Goal: Task Accomplishment & Management: Use online tool/utility

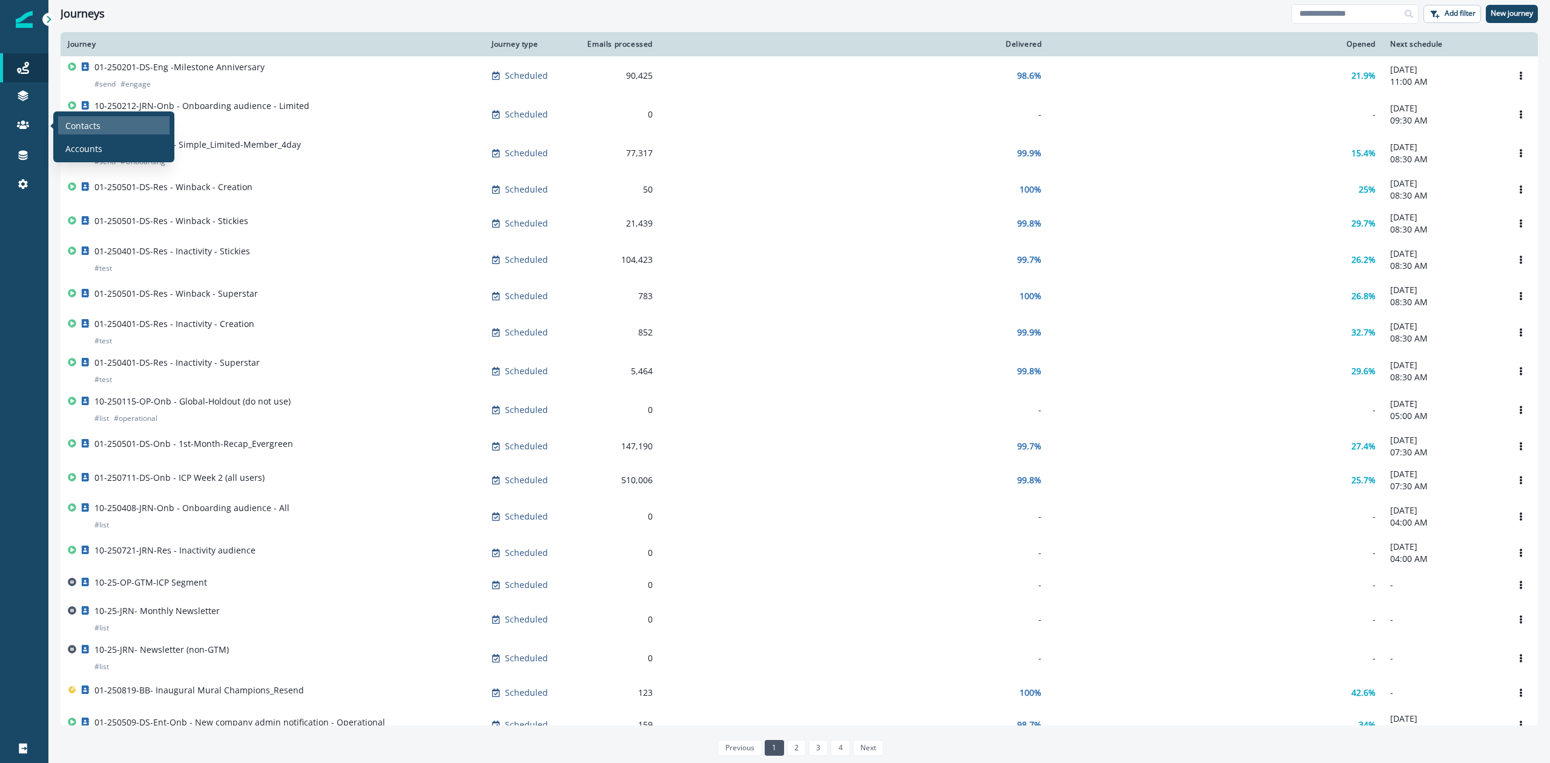
click at [88, 125] on p "Contacts" at bounding box center [82, 125] width 35 height 13
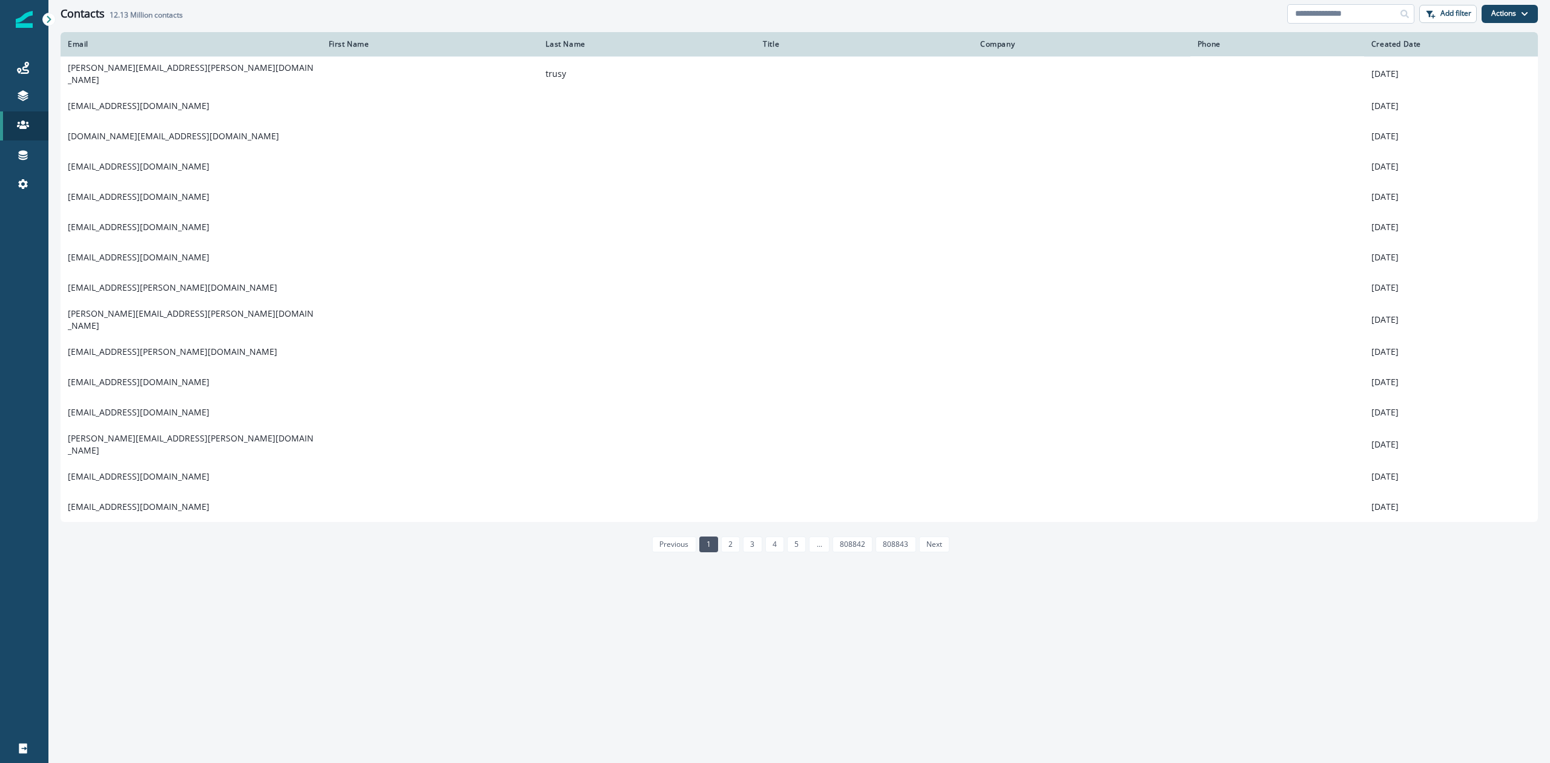
click at [1339, 20] on input at bounding box center [1350, 13] width 127 height 19
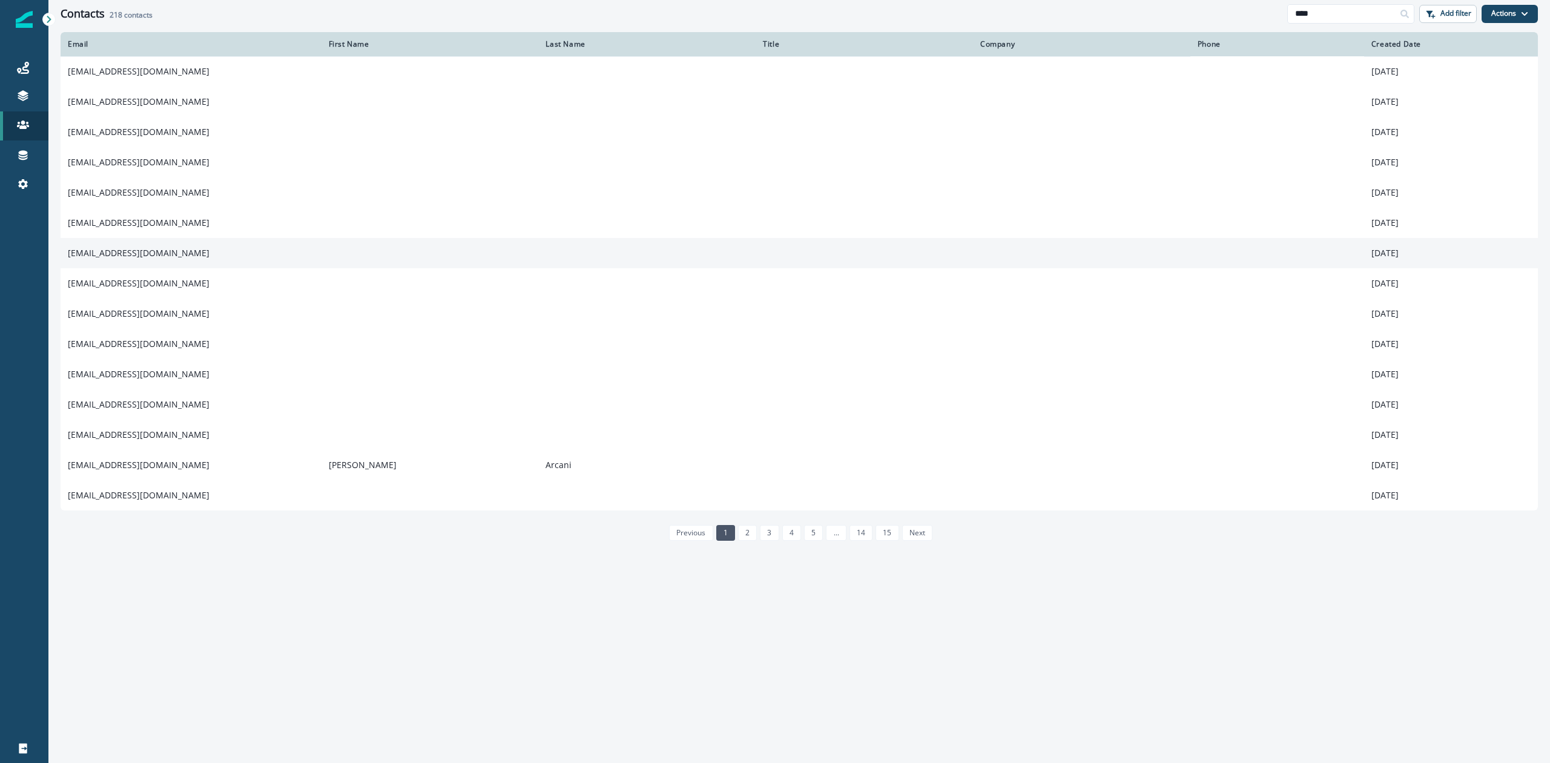
type input "****"
click at [144, 256] on td "dmorris@dmsi.com" at bounding box center [191, 253] width 261 height 30
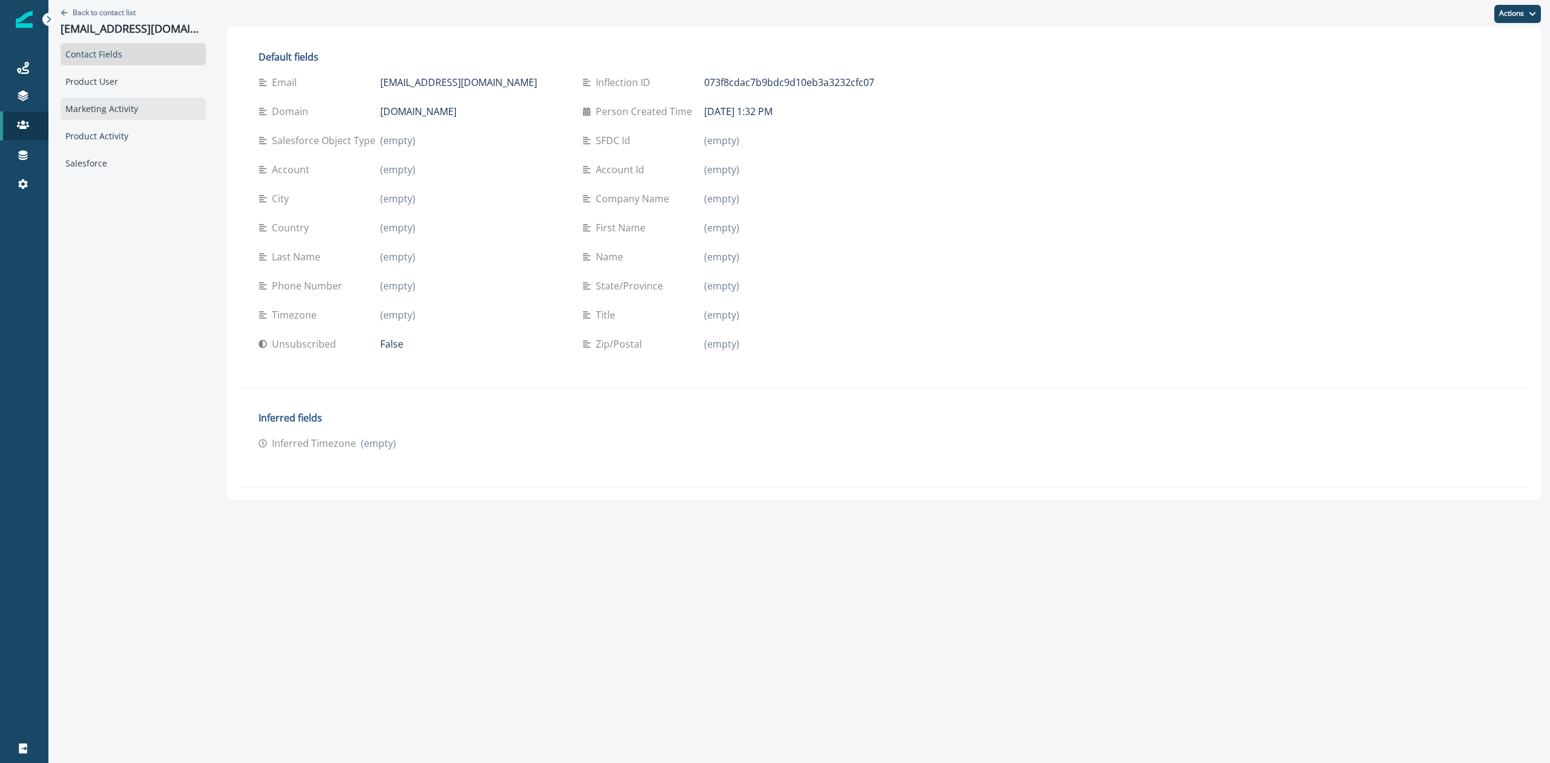
click at [124, 111] on div "Marketing Activity" at bounding box center [133, 108] width 145 height 22
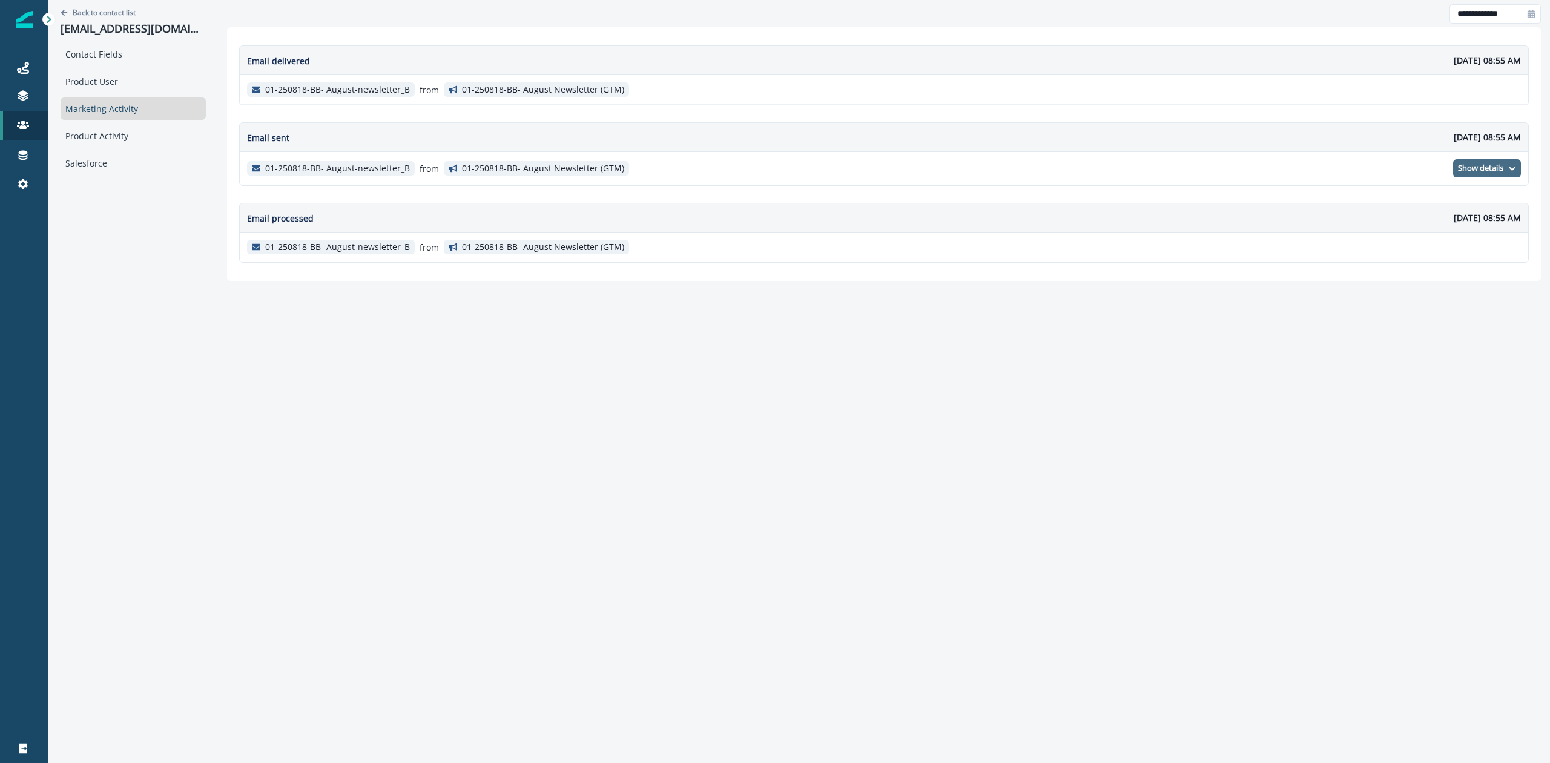
click at [1513, 172] on icon "button" at bounding box center [1512, 169] width 8 height 8
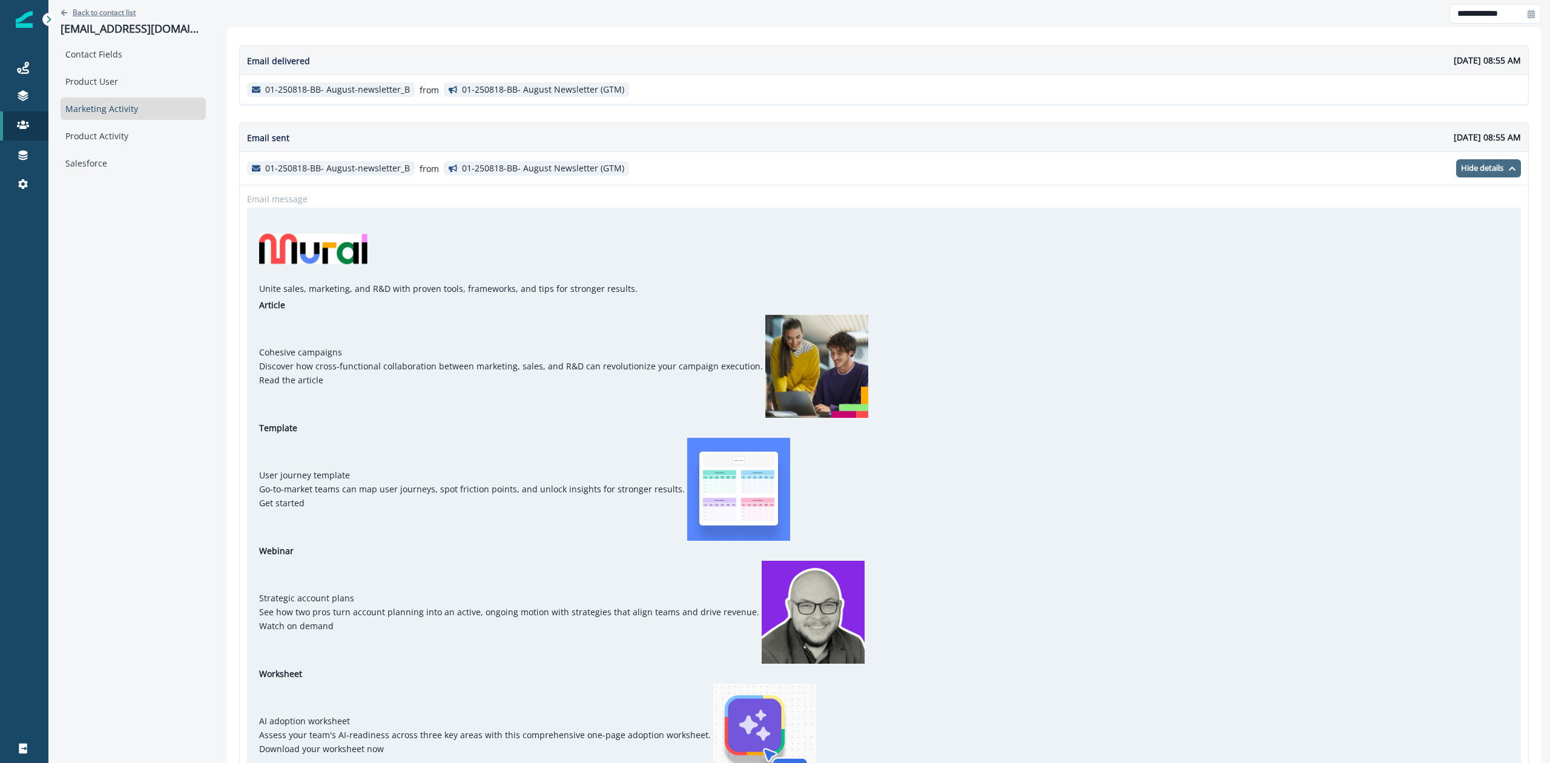
click at [70, 10] on button "Back to contact list" at bounding box center [98, 12] width 75 height 10
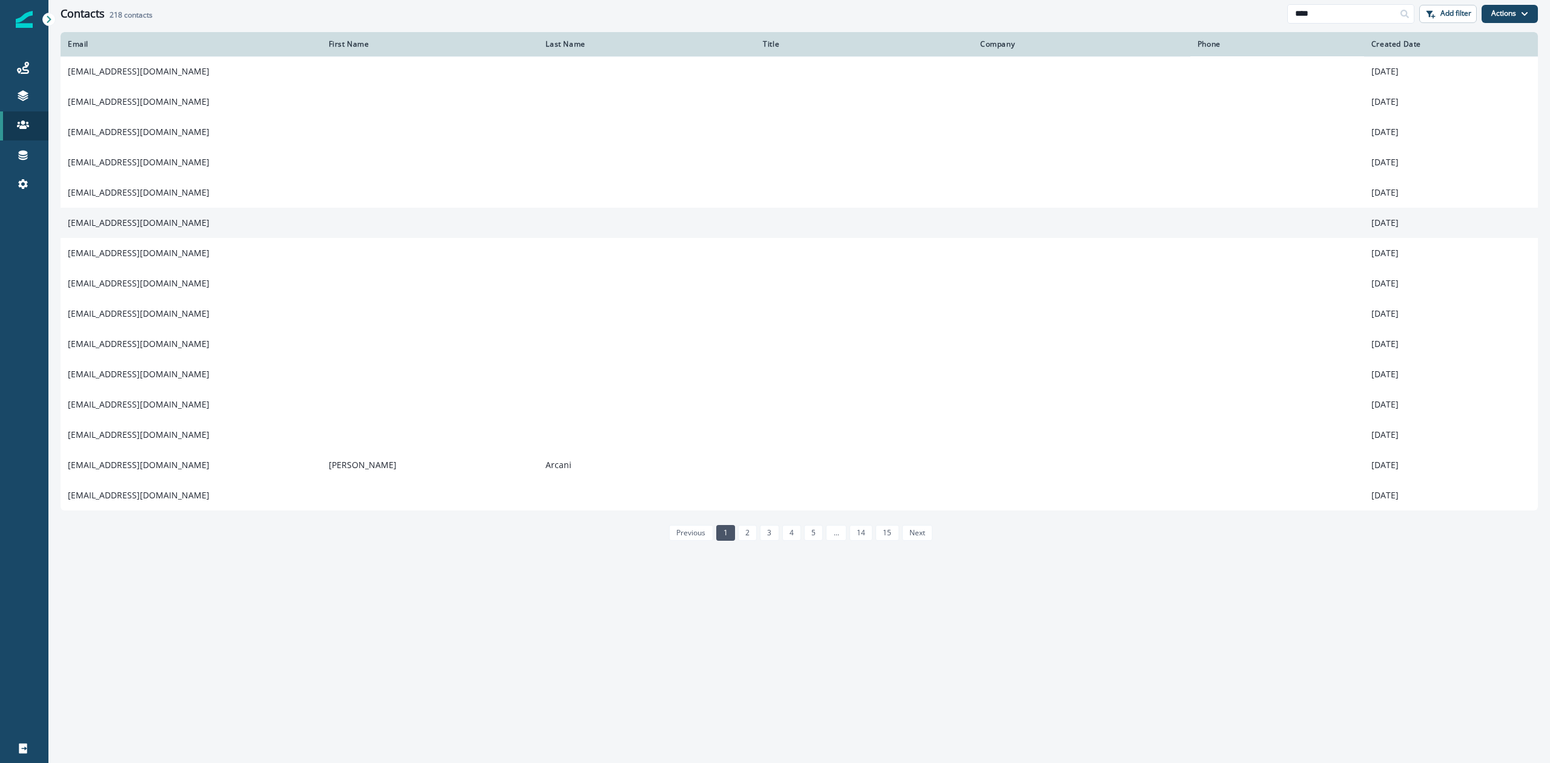
click at [121, 222] on td "kgaebel@dmsi.com" at bounding box center [191, 223] width 261 height 30
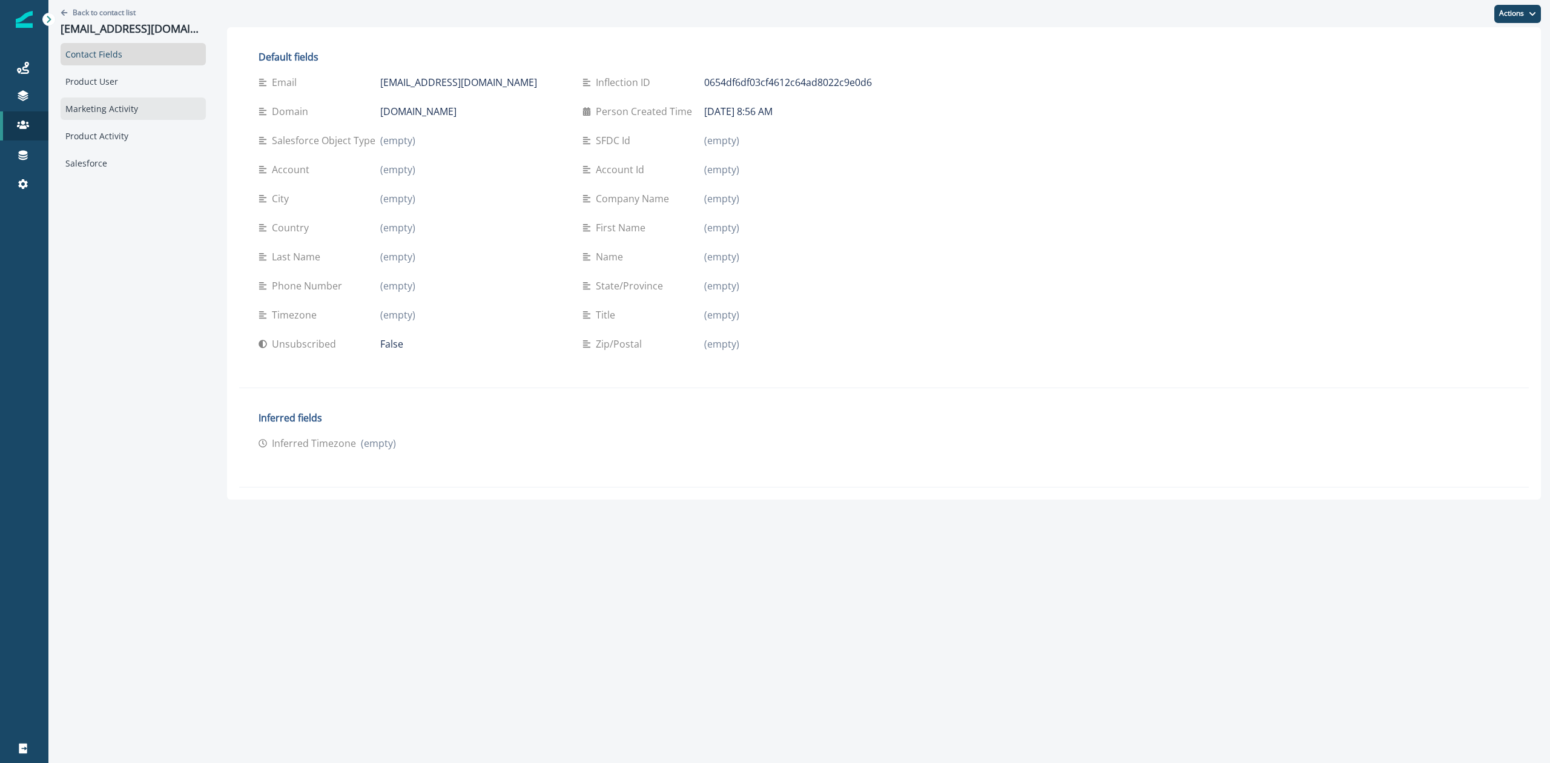
click at [99, 102] on div "Marketing Activity" at bounding box center [133, 108] width 145 height 22
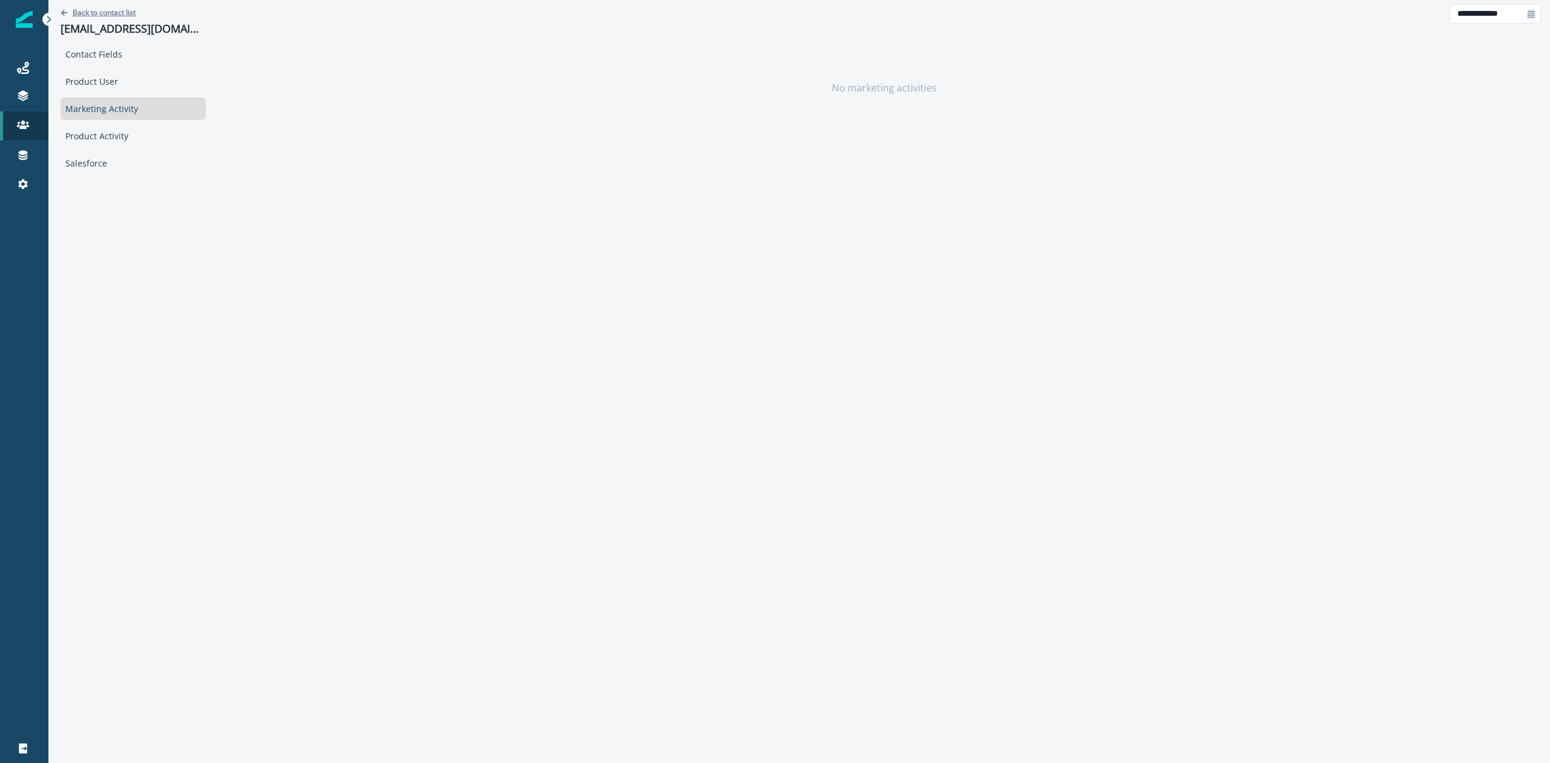
click at [65, 16] on button "Back to contact list" at bounding box center [98, 12] width 75 height 10
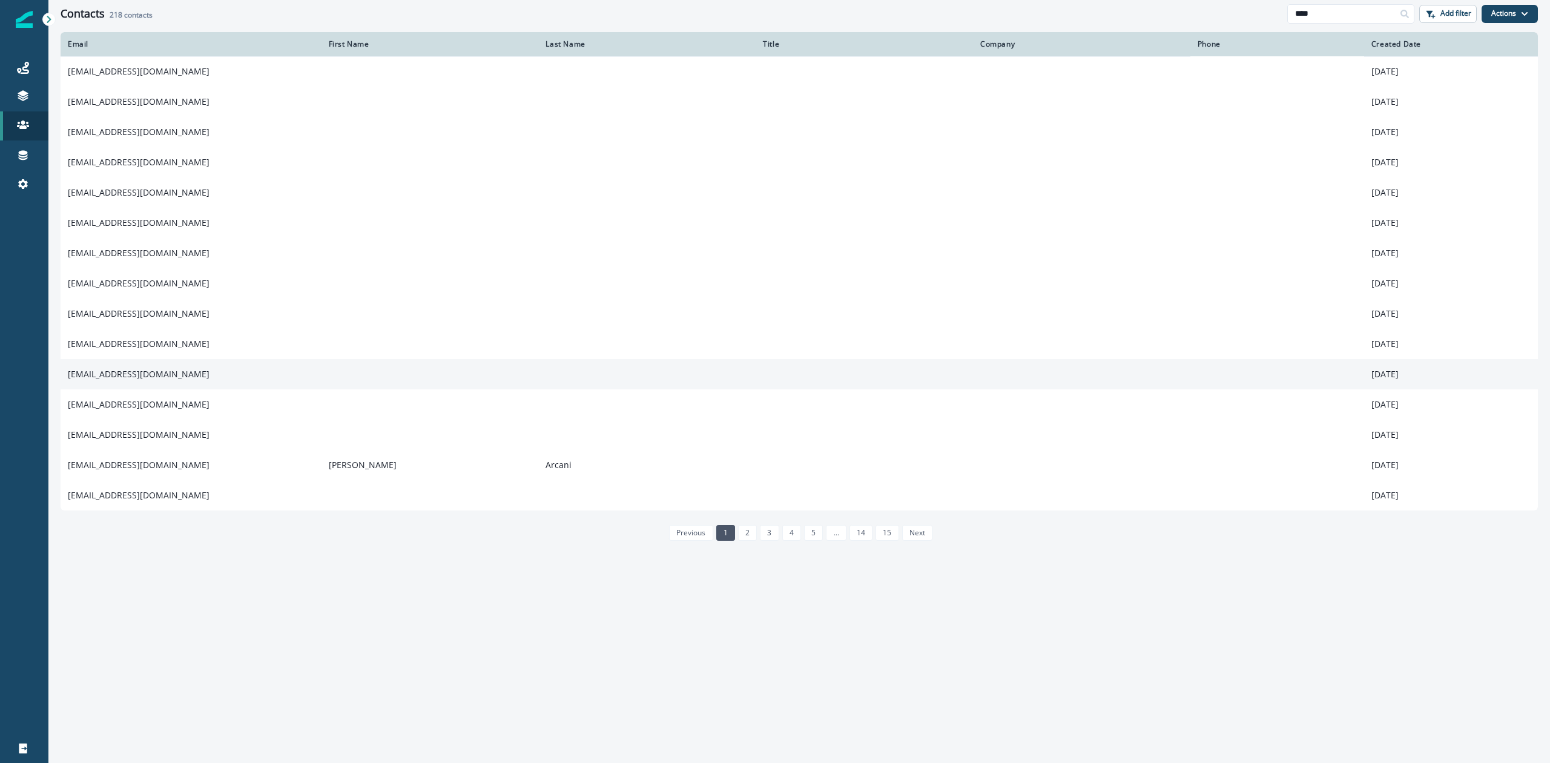
click at [115, 372] on td "mcortes@dmsi.com" at bounding box center [191, 374] width 261 height 30
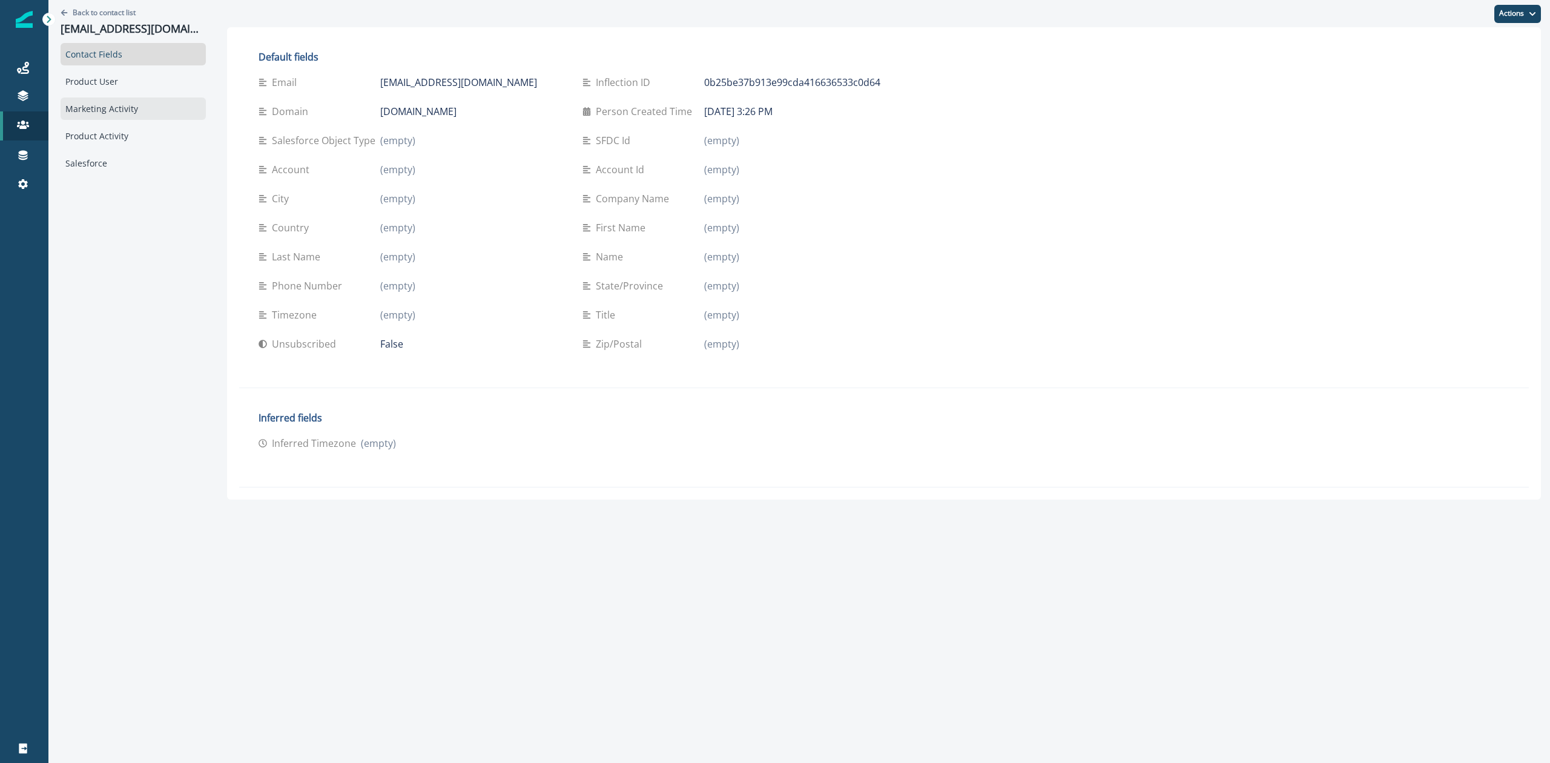
click at [107, 117] on div "Marketing Activity" at bounding box center [133, 108] width 145 height 22
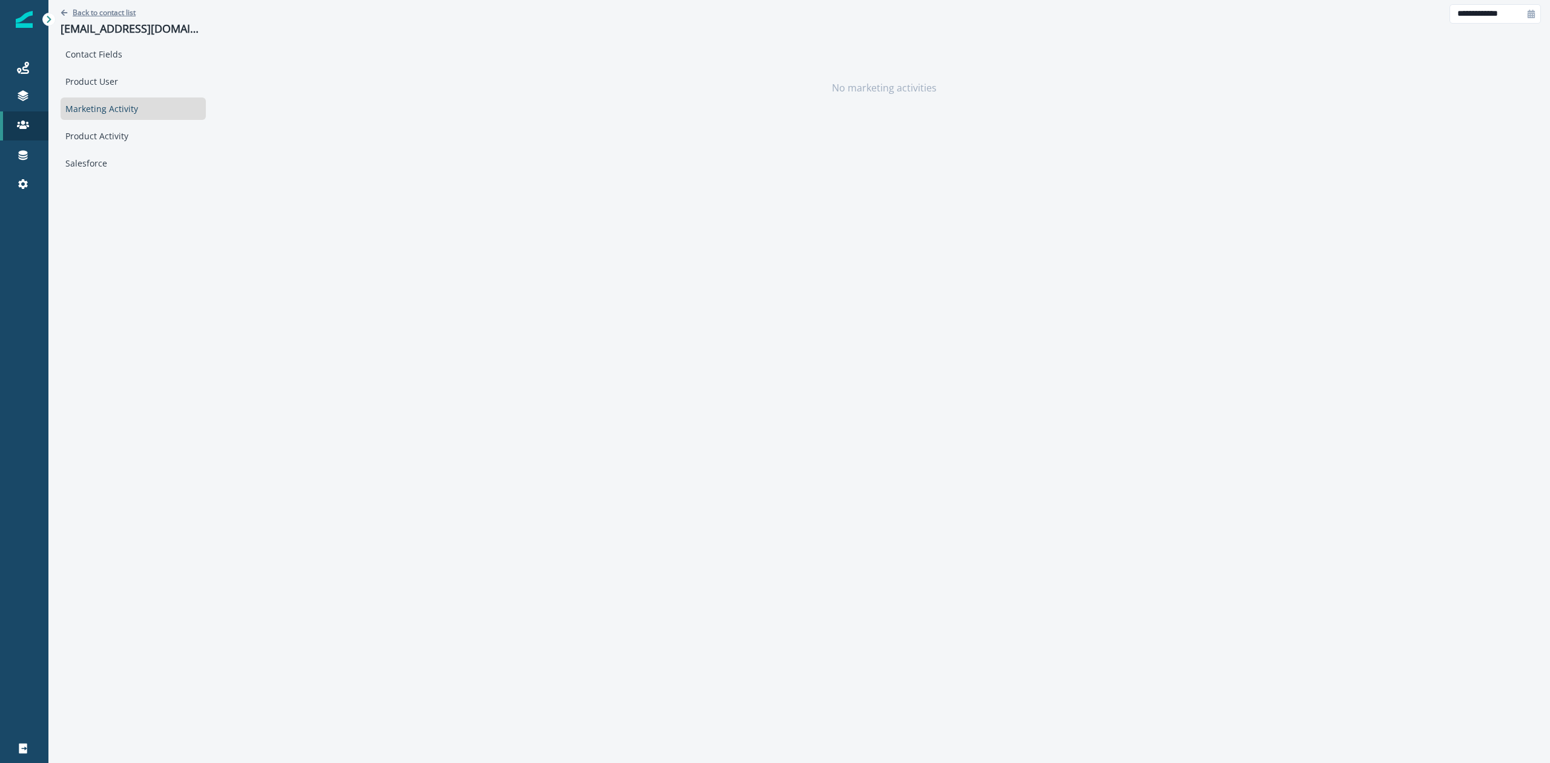
click at [90, 12] on p "Back to contact list" at bounding box center [104, 12] width 63 height 10
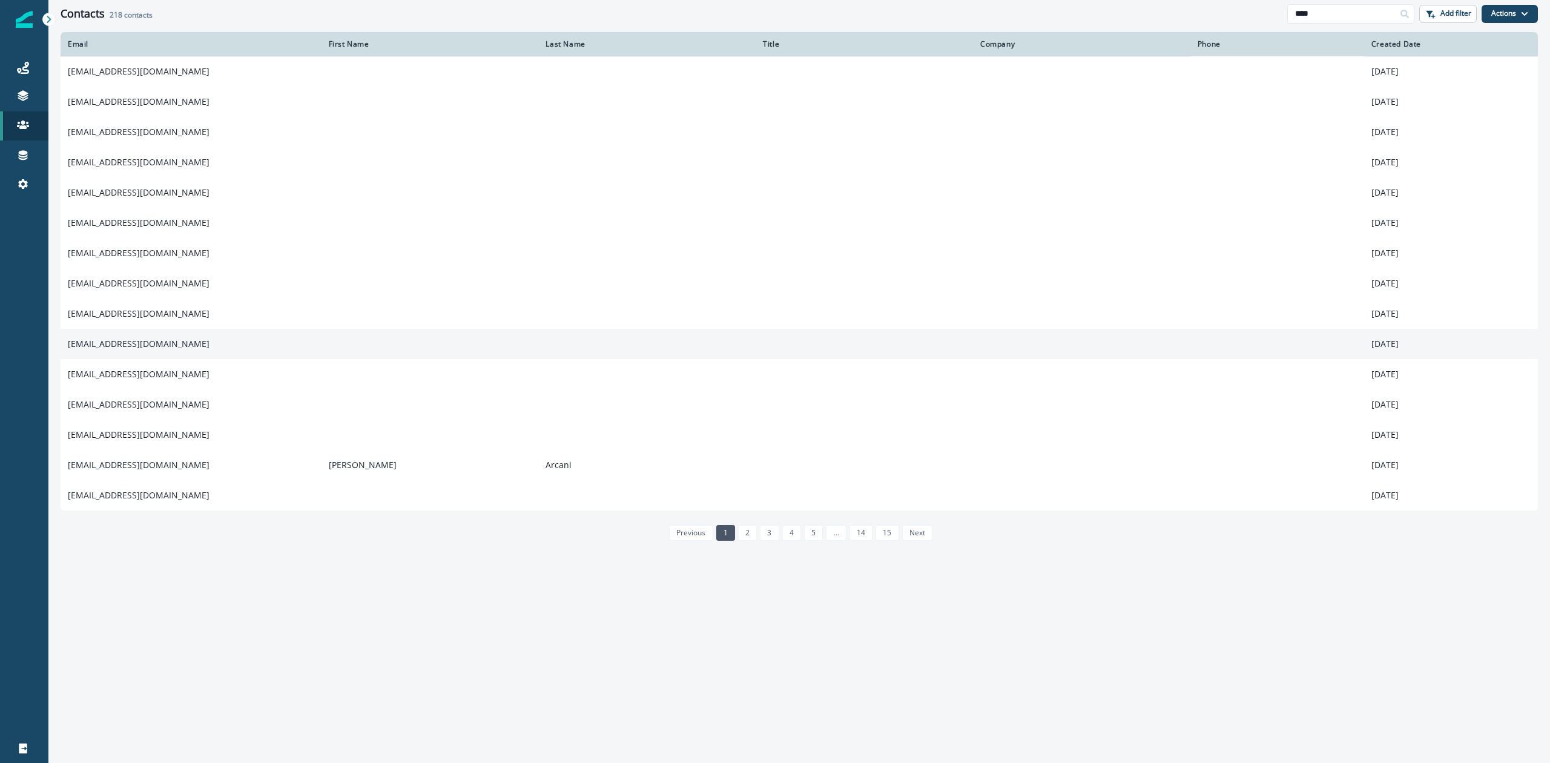
click at [109, 342] on td "kwhite@dmsi.com" at bounding box center [191, 344] width 261 height 30
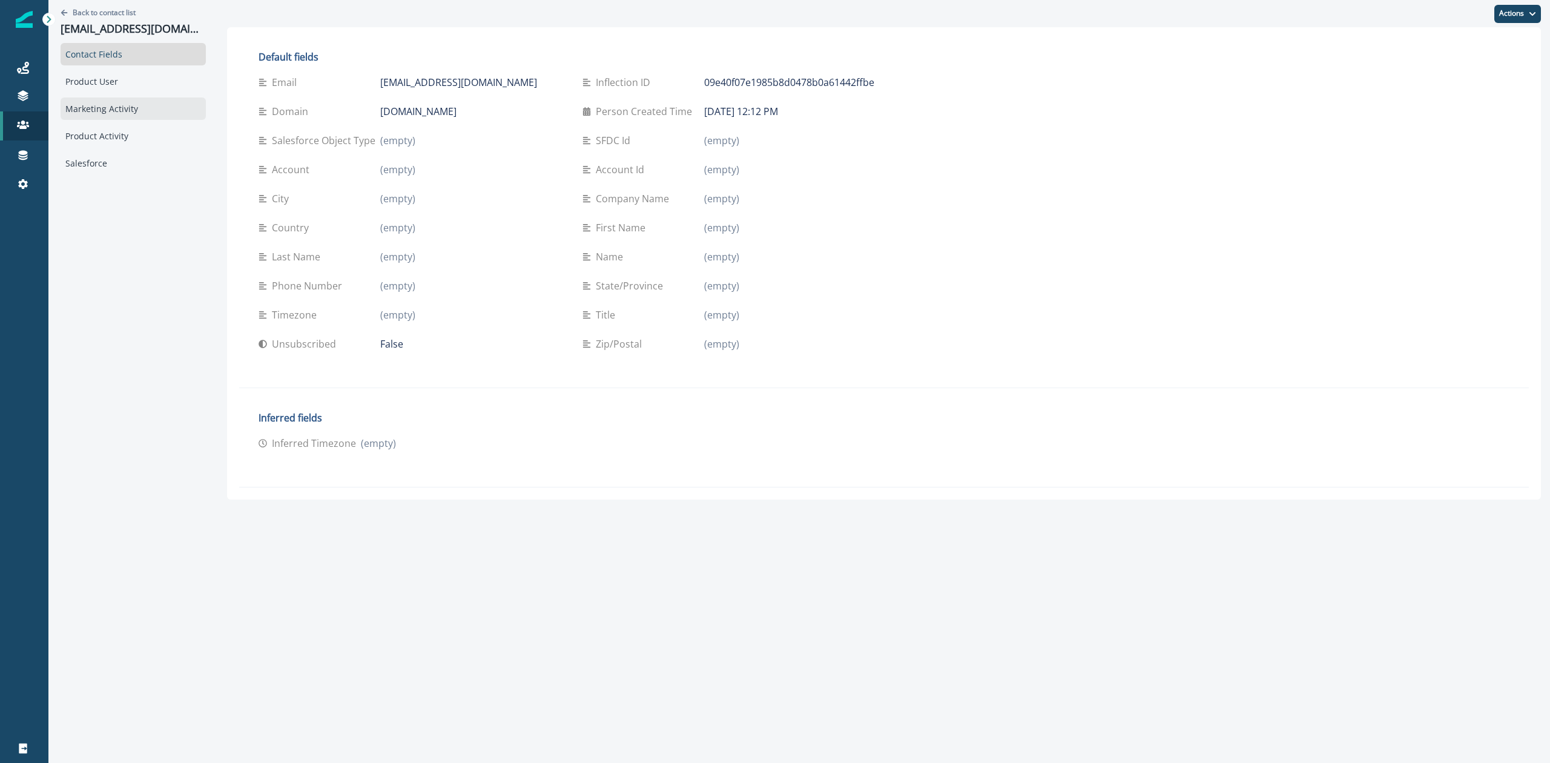
click at [137, 109] on div "Marketing Activity" at bounding box center [133, 108] width 145 height 22
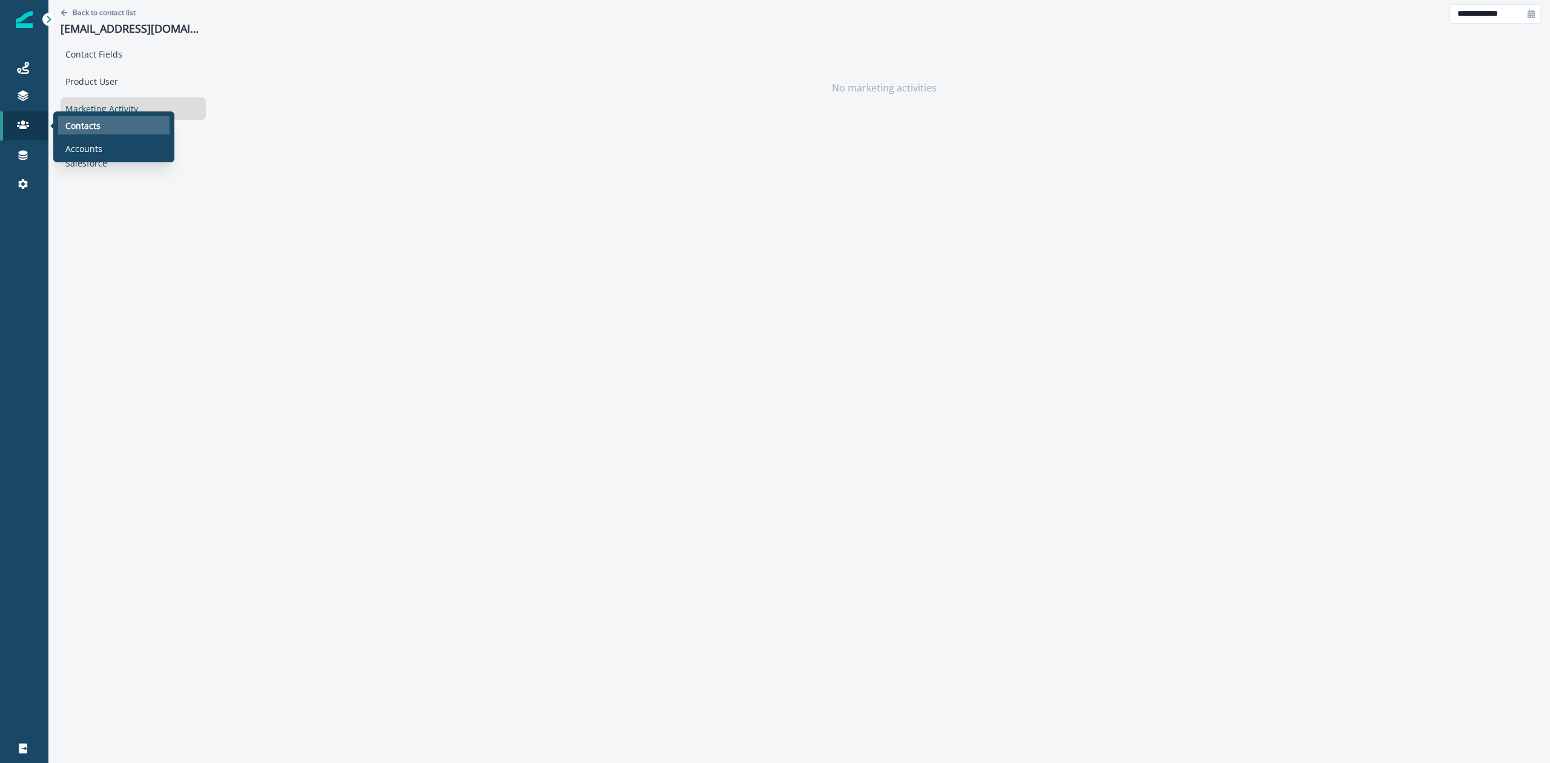
click at [83, 121] on p "Contacts" at bounding box center [82, 125] width 35 height 13
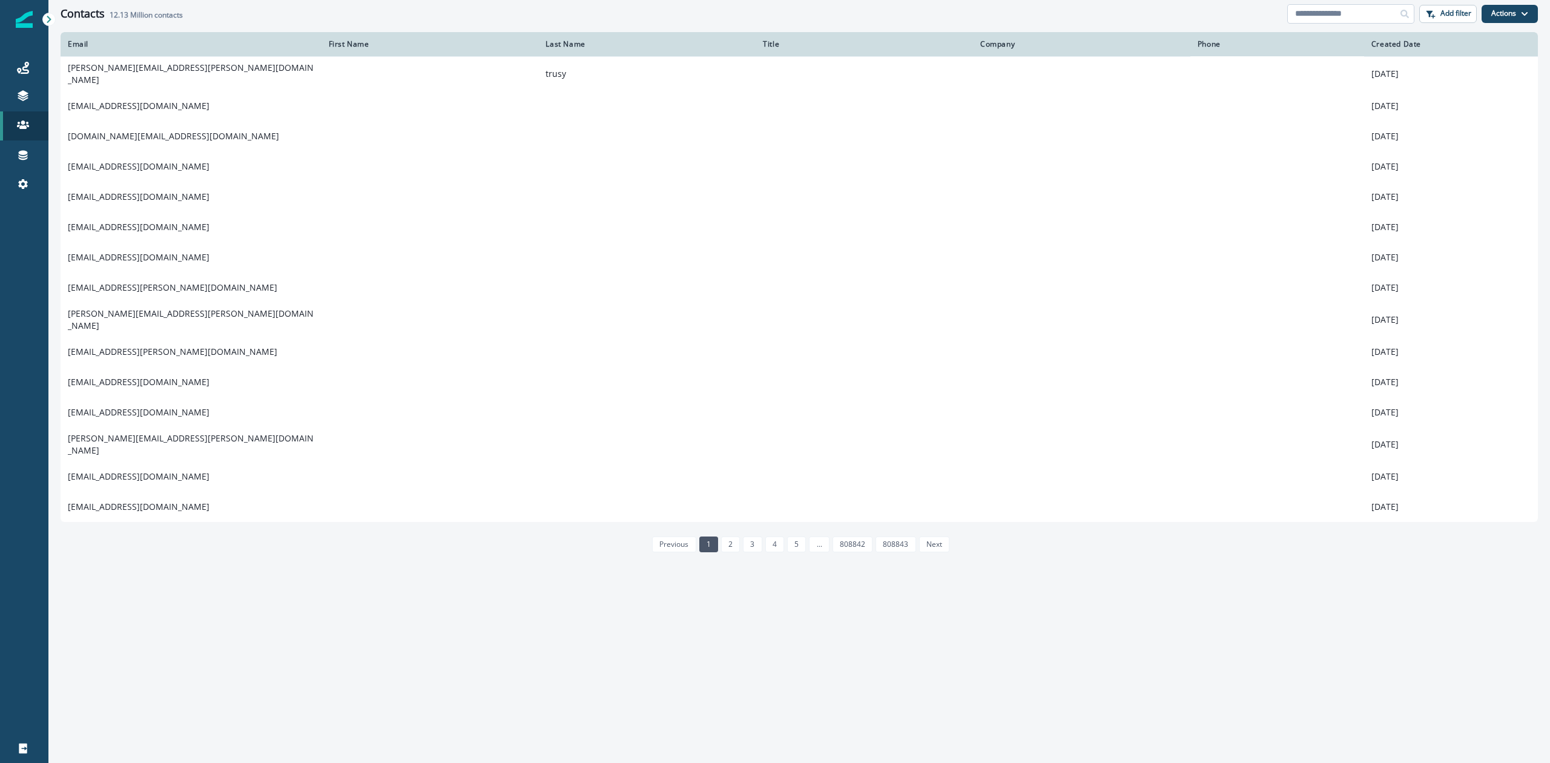
click at [1325, 13] on input at bounding box center [1350, 13] width 127 height 19
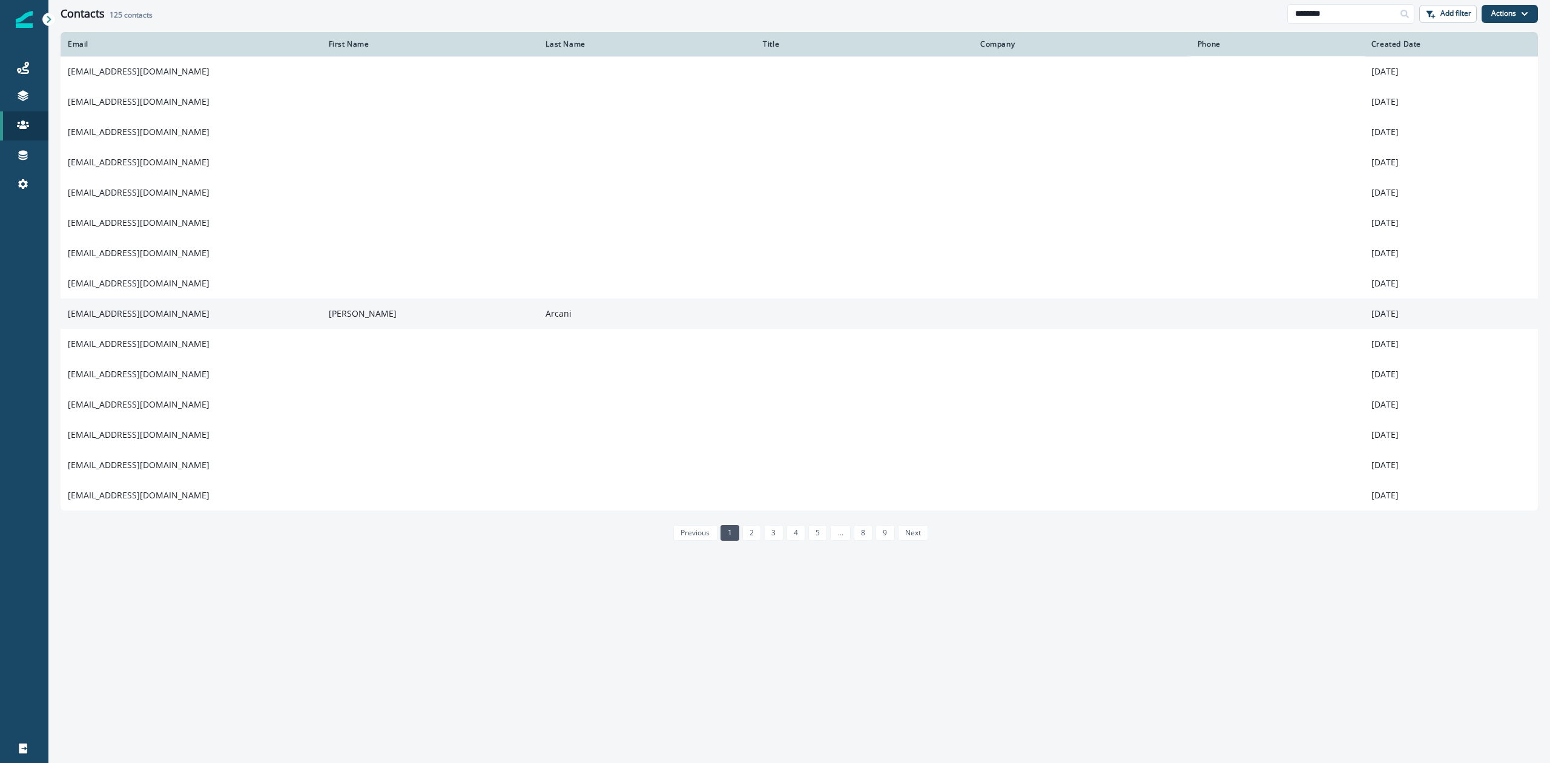
type input "********"
click at [125, 309] on td "marcani@dmsi.com" at bounding box center [191, 314] width 261 height 30
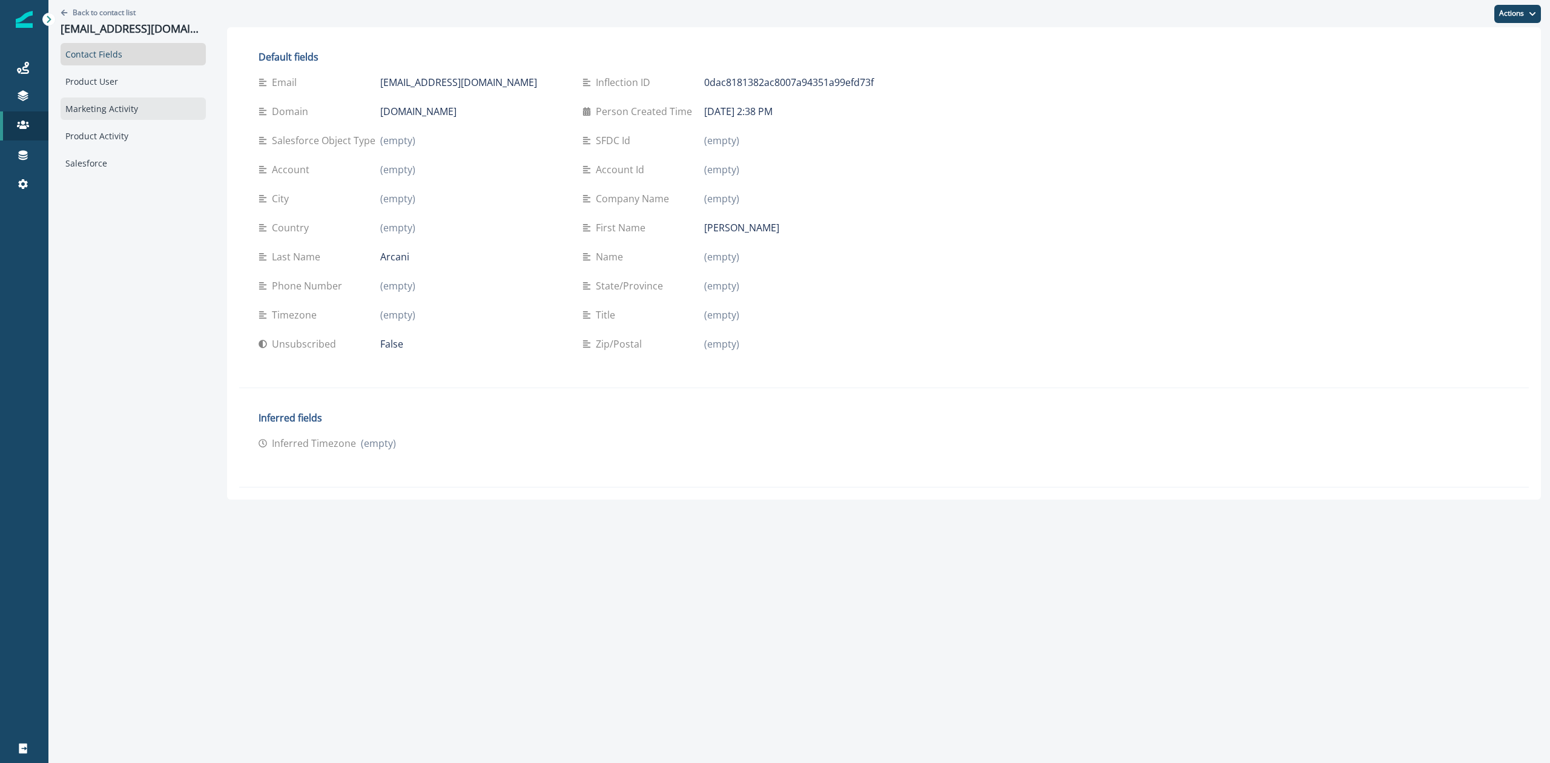
click at [131, 109] on div "Marketing Activity" at bounding box center [133, 108] width 145 height 22
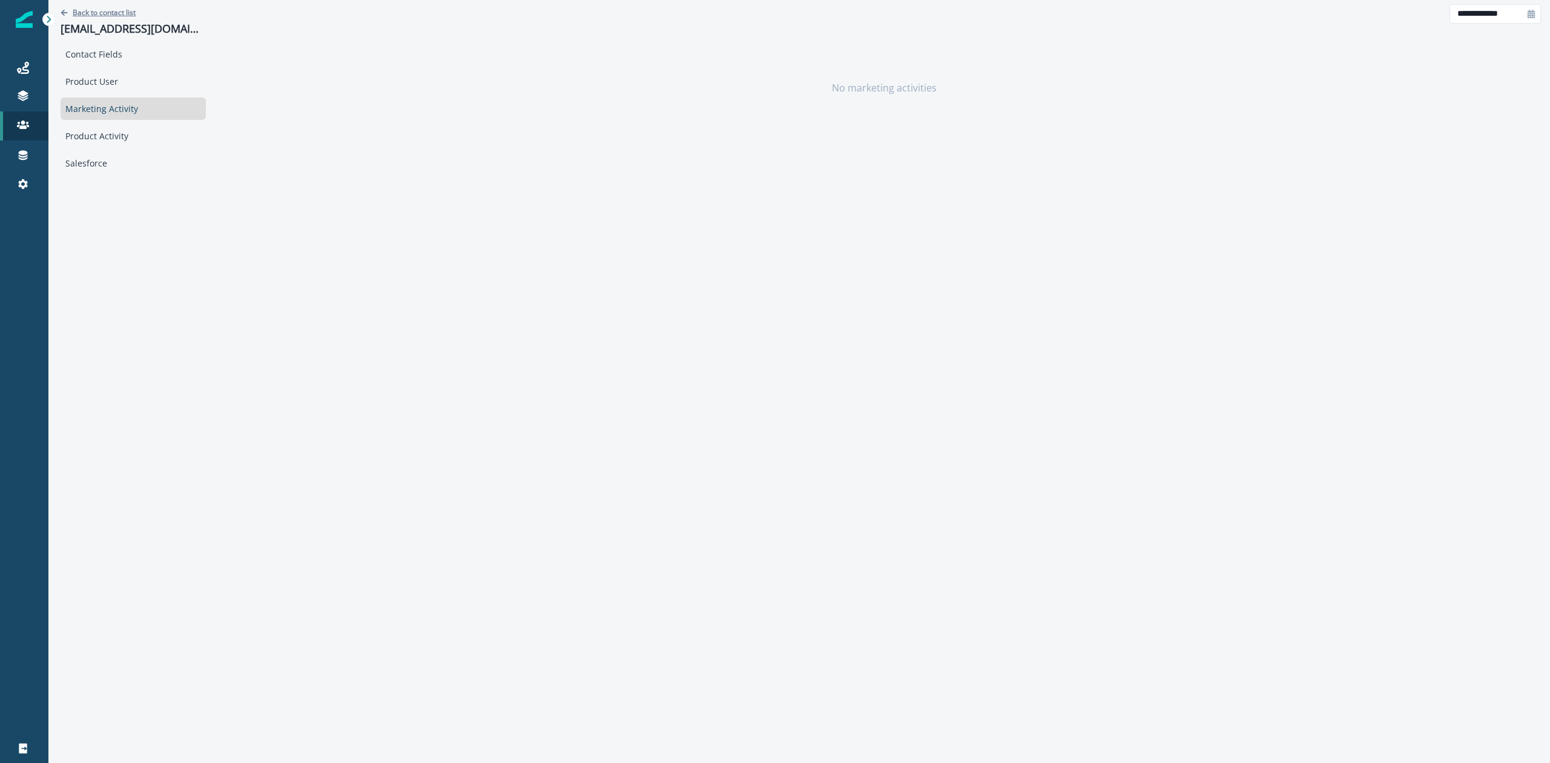
click at [67, 10] on icon "Go back" at bounding box center [64, 12] width 7 height 7
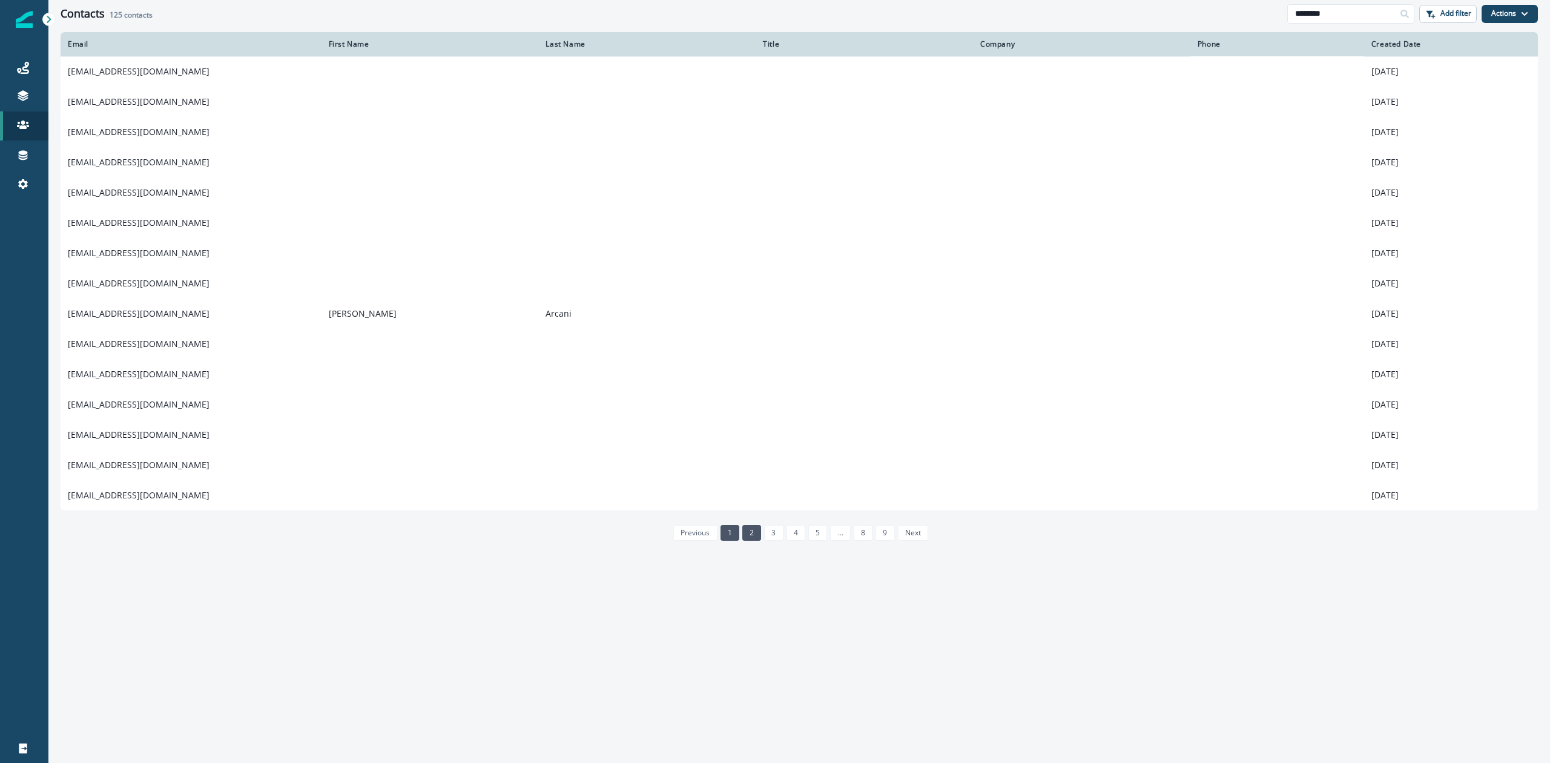
click at [750, 533] on link "2" at bounding box center [751, 533] width 19 height 16
click at [25, 68] on icon at bounding box center [23, 68] width 12 height 12
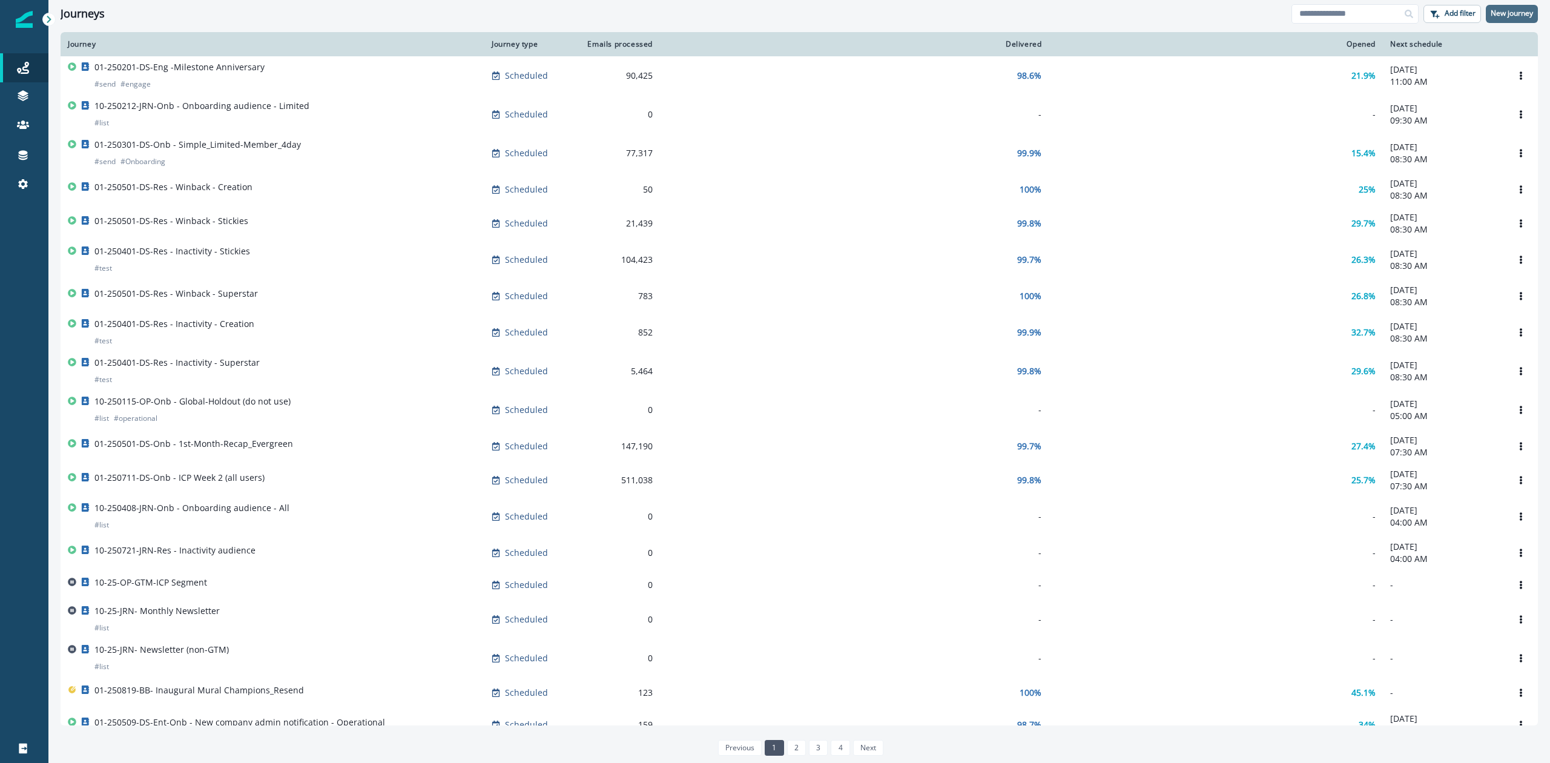
click at [1510, 16] on p "New journey" at bounding box center [1512, 13] width 42 height 8
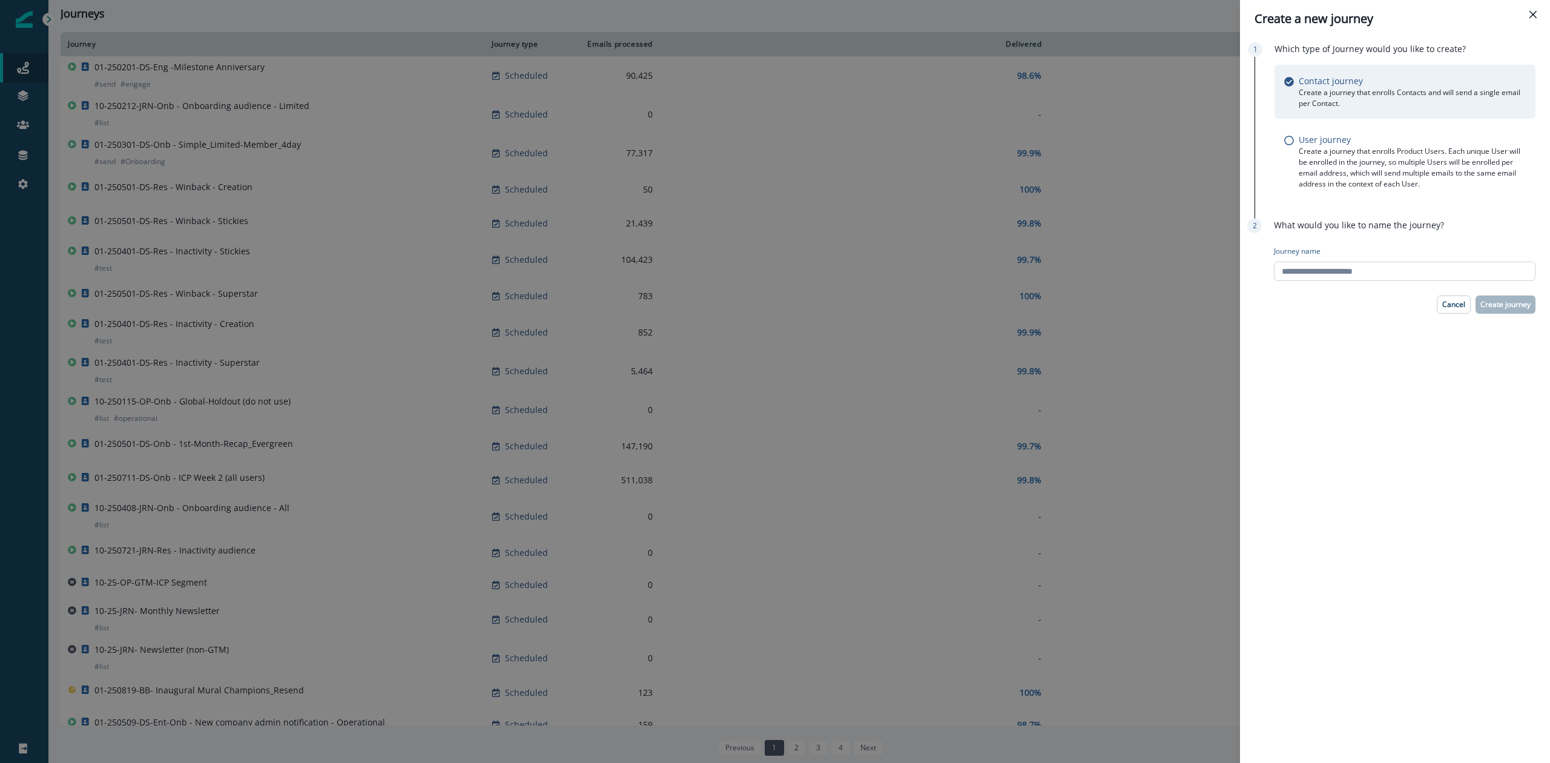
click at [1352, 279] on input "Journey name" at bounding box center [1405, 271] width 262 height 19
type input "**********"
click at [1508, 302] on p "Create journey" at bounding box center [1505, 304] width 50 height 8
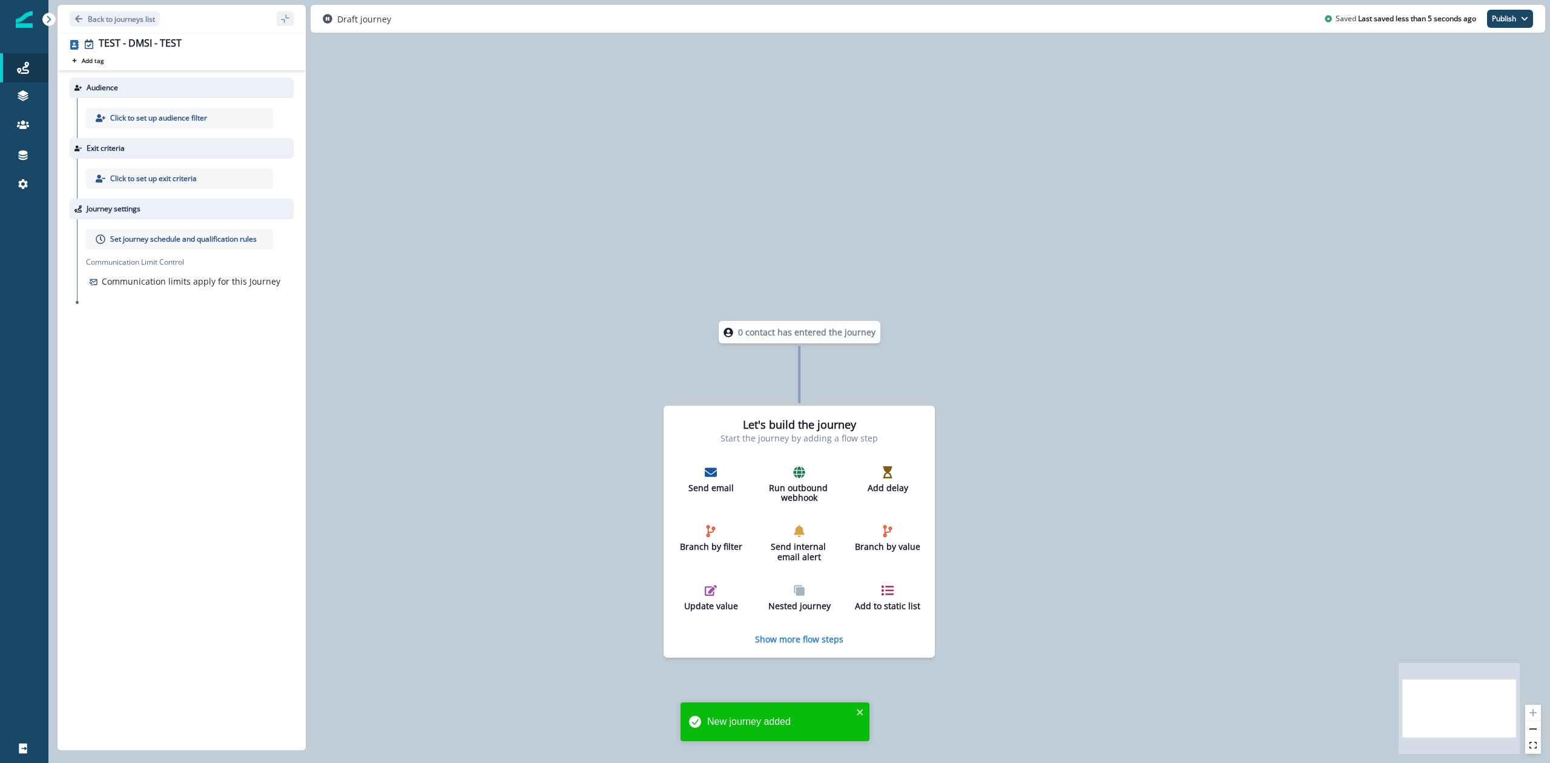
click at [165, 116] on p "Click to set up audience filter" at bounding box center [158, 118] width 97 height 11
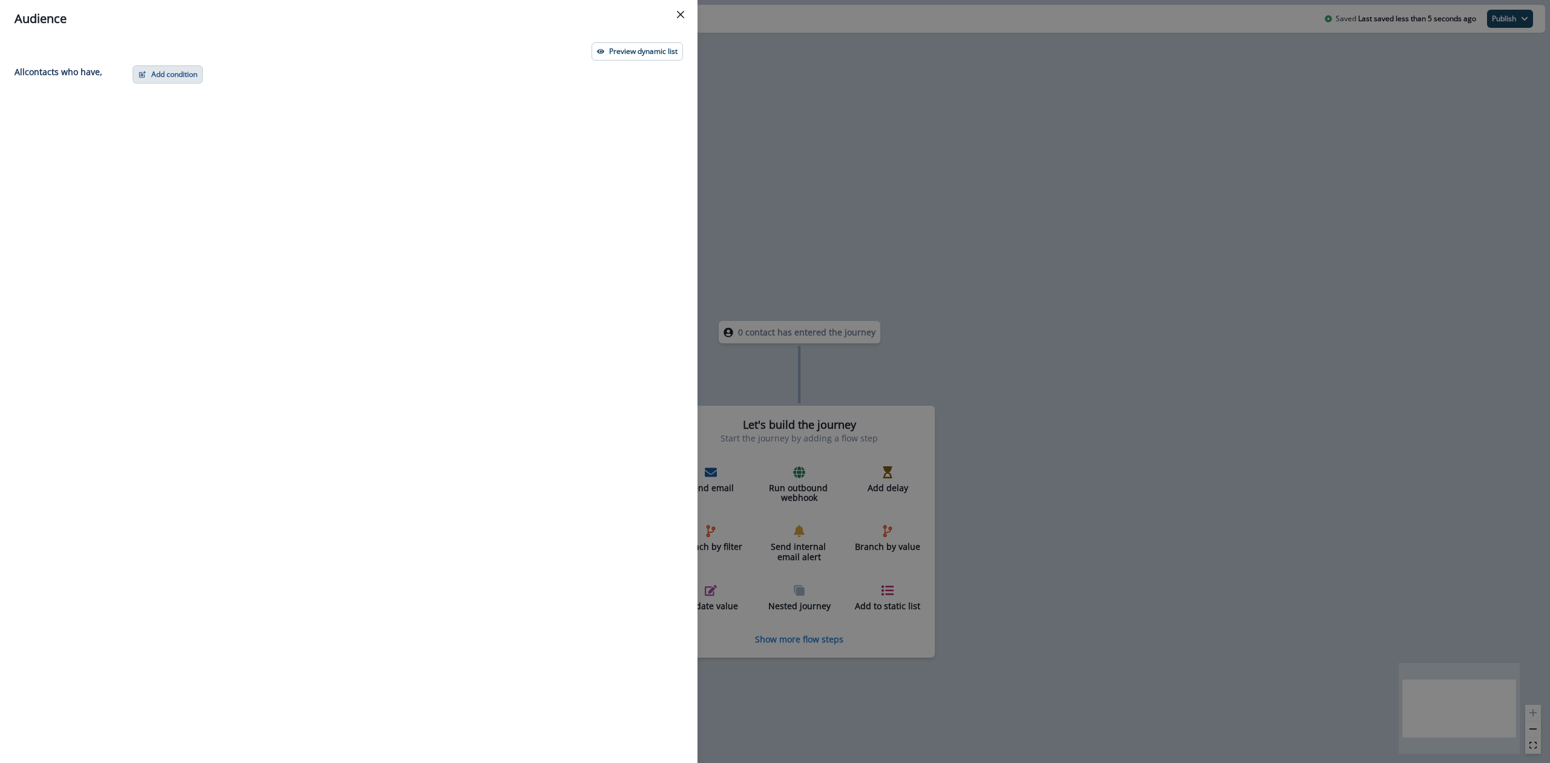
click at [167, 76] on button "Add condition" at bounding box center [168, 74] width 70 height 18
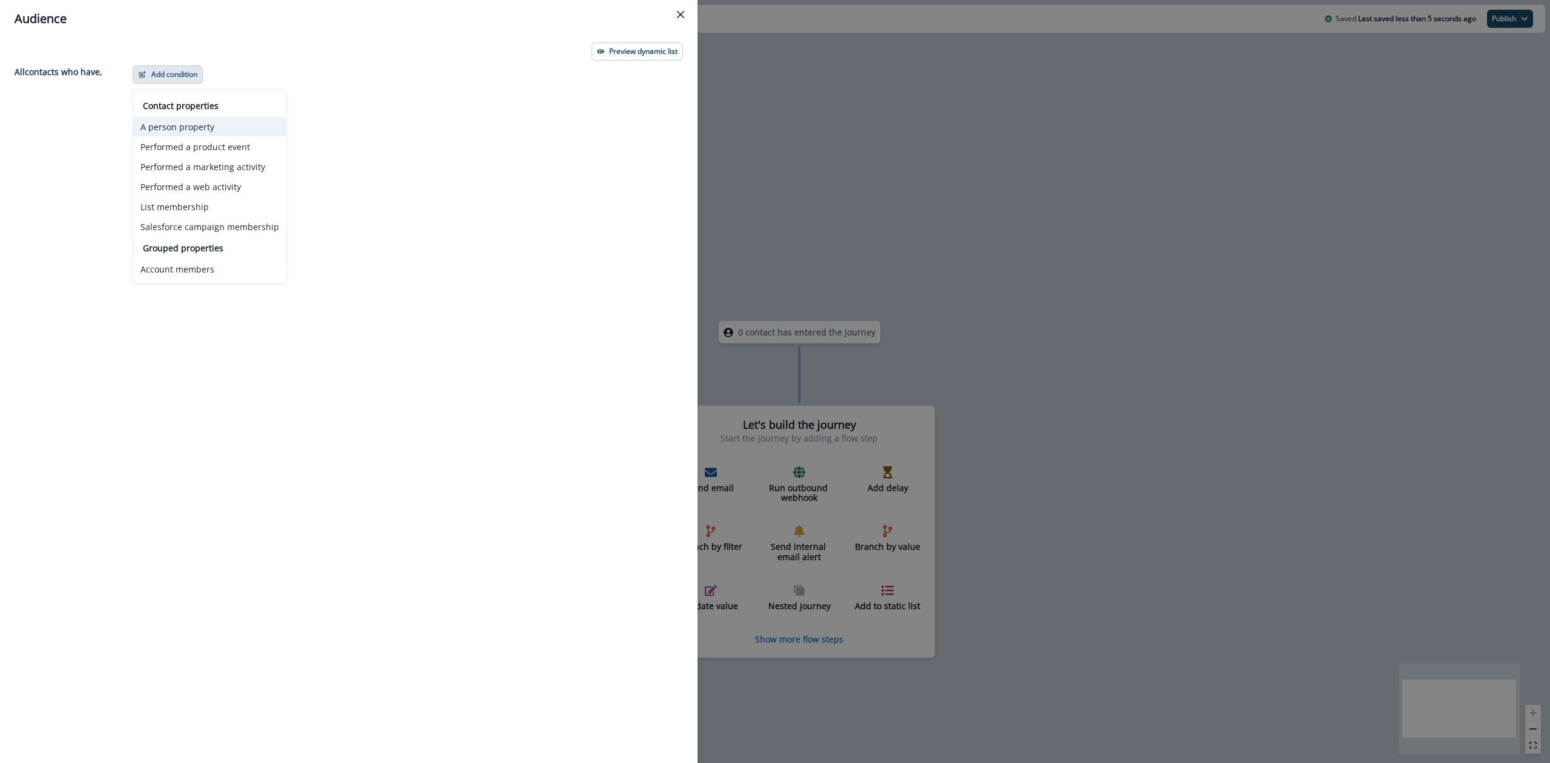
click at [187, 130] on button "A person property" at bounding box center [209, 127] width 153 height 20
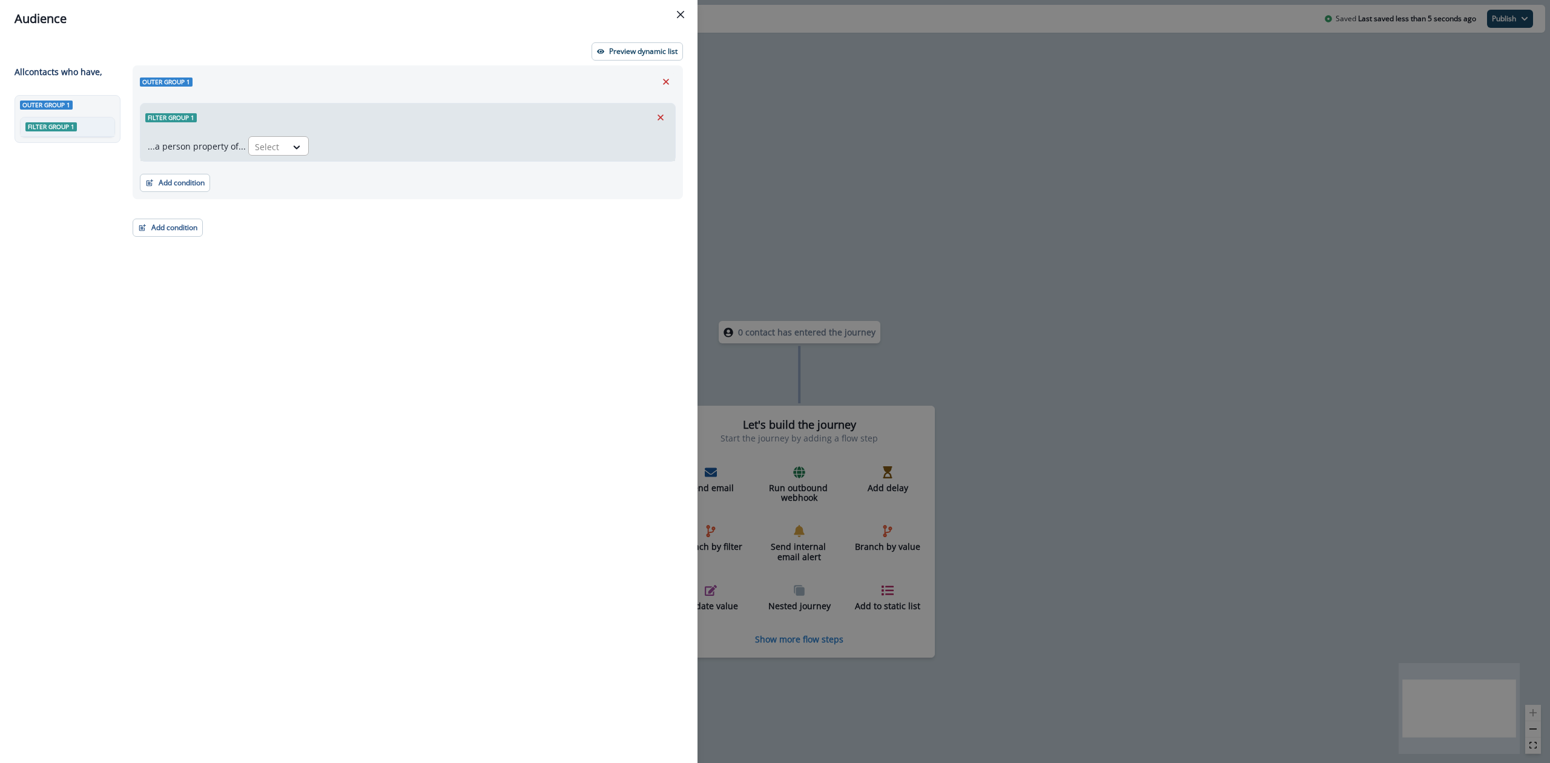
click at [291, 153] on div at bounding box center [297, 147] width 22 height 20
click at [291, 173] on div "Email" at bounding box center [376, 174] width 262 height 22
click at [328, 150] on div at bounding box center [332, 146] width 25 height 15
click at [358, 303] on div "ends with" at bounding box center [358, 306] width 95 height 22
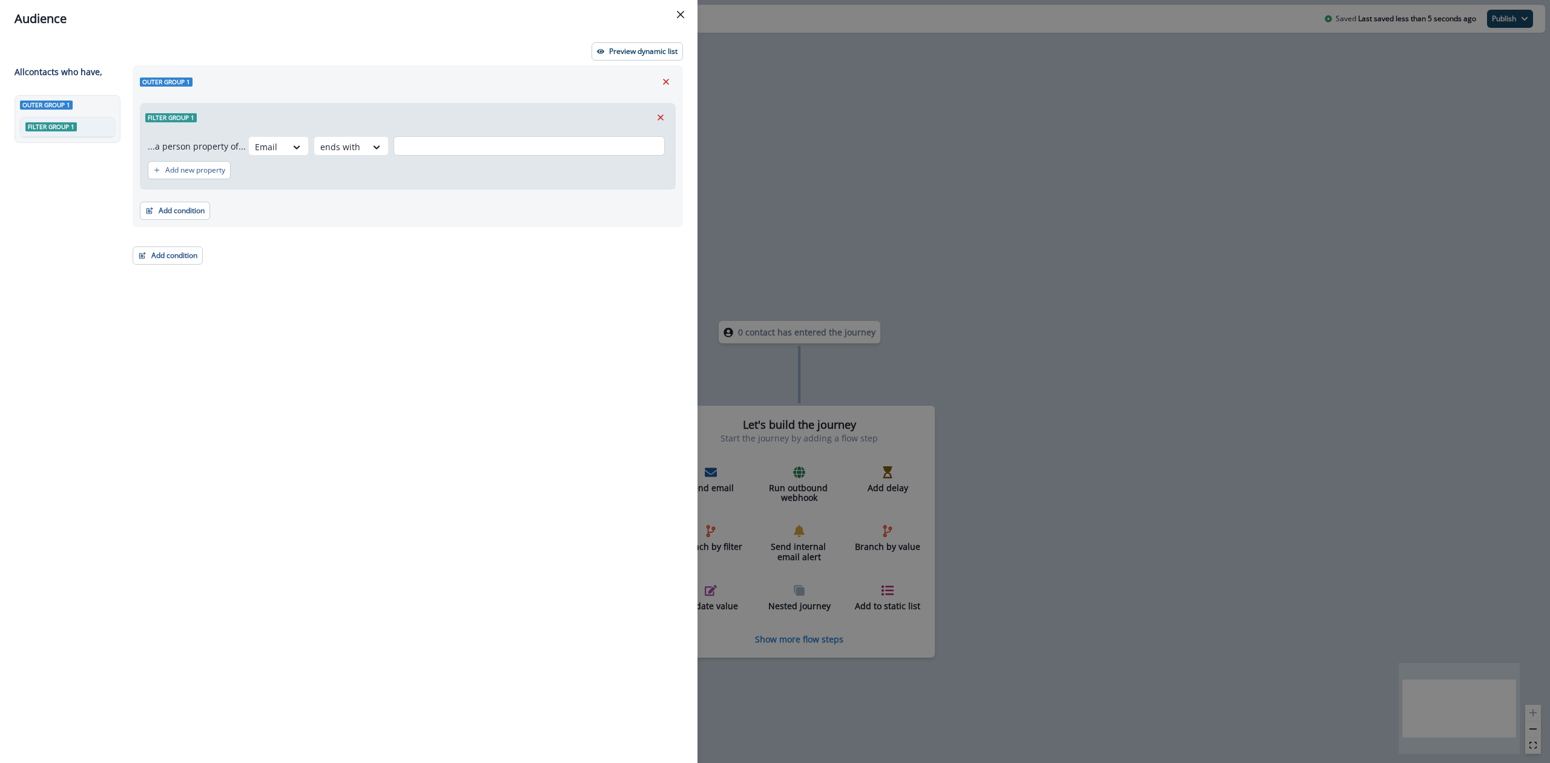
click at [420, 145] on input "text" at bounding box center [529, 145] width 271 height 19
type input "********"
click at [175, 210] on button "Add condition" at bounding box center [175, 211] width 70 height 18
click at [253, 304] on button "Performed a marketing activity" at bounding box center [216, 303] width 153 height 20
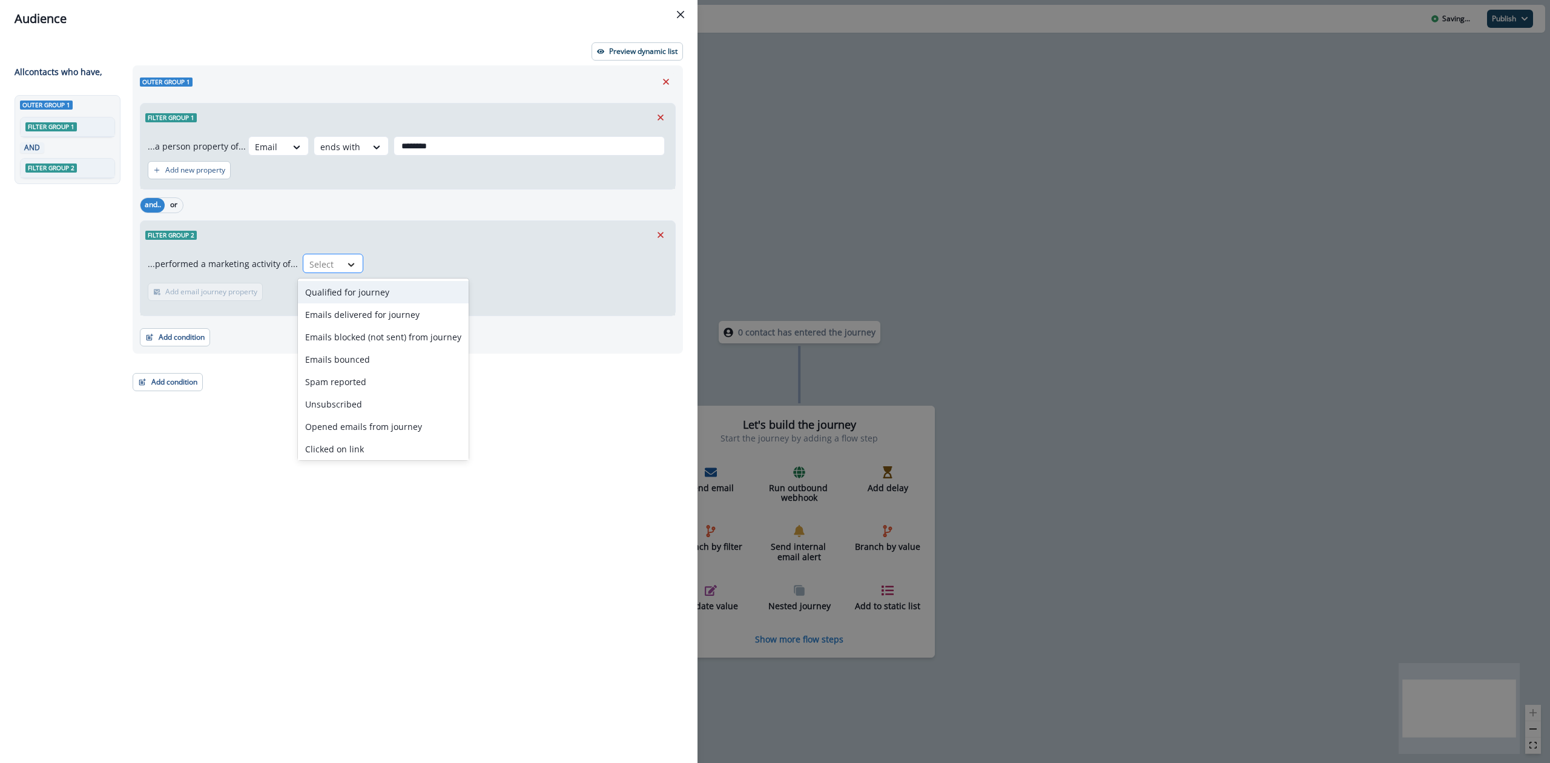
click at [346, 268] on icon at bounding box center [351, 265] width 11 height 12
click at [342, 357] on div "Emails bounced" at bounding box center [383, 359] width 171 height 22
click at [627, 56] on button "Preview dynamic list" at bounding box center [637, 51] width 91 height 18
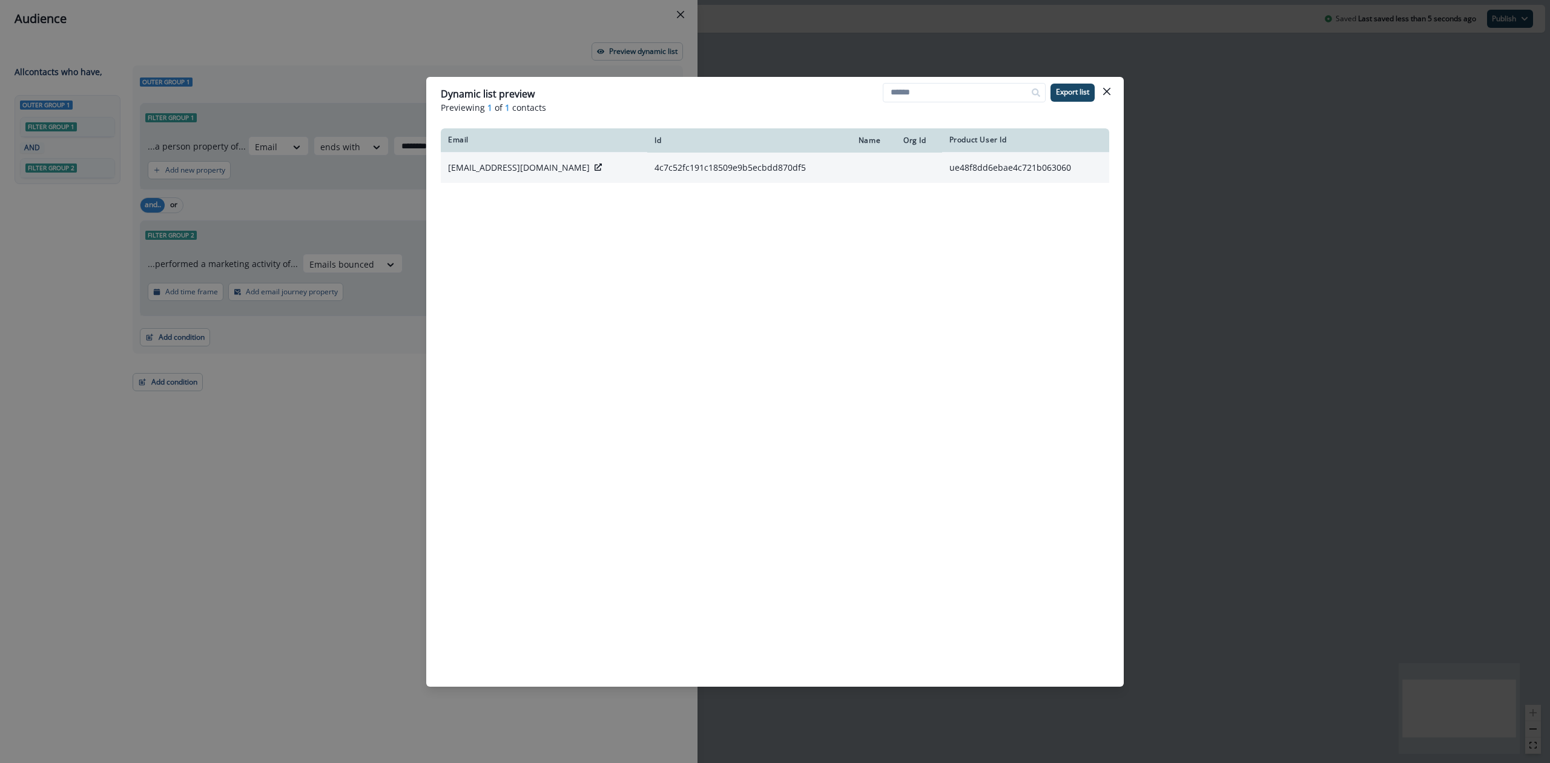
click at [493, 165] on p "nray@dmsi.com" at bounding box center [519, 168] width 142 height 12
click at [1103, 91] on icon "Close" at bounding box center [1106, 91] width 7 height 7
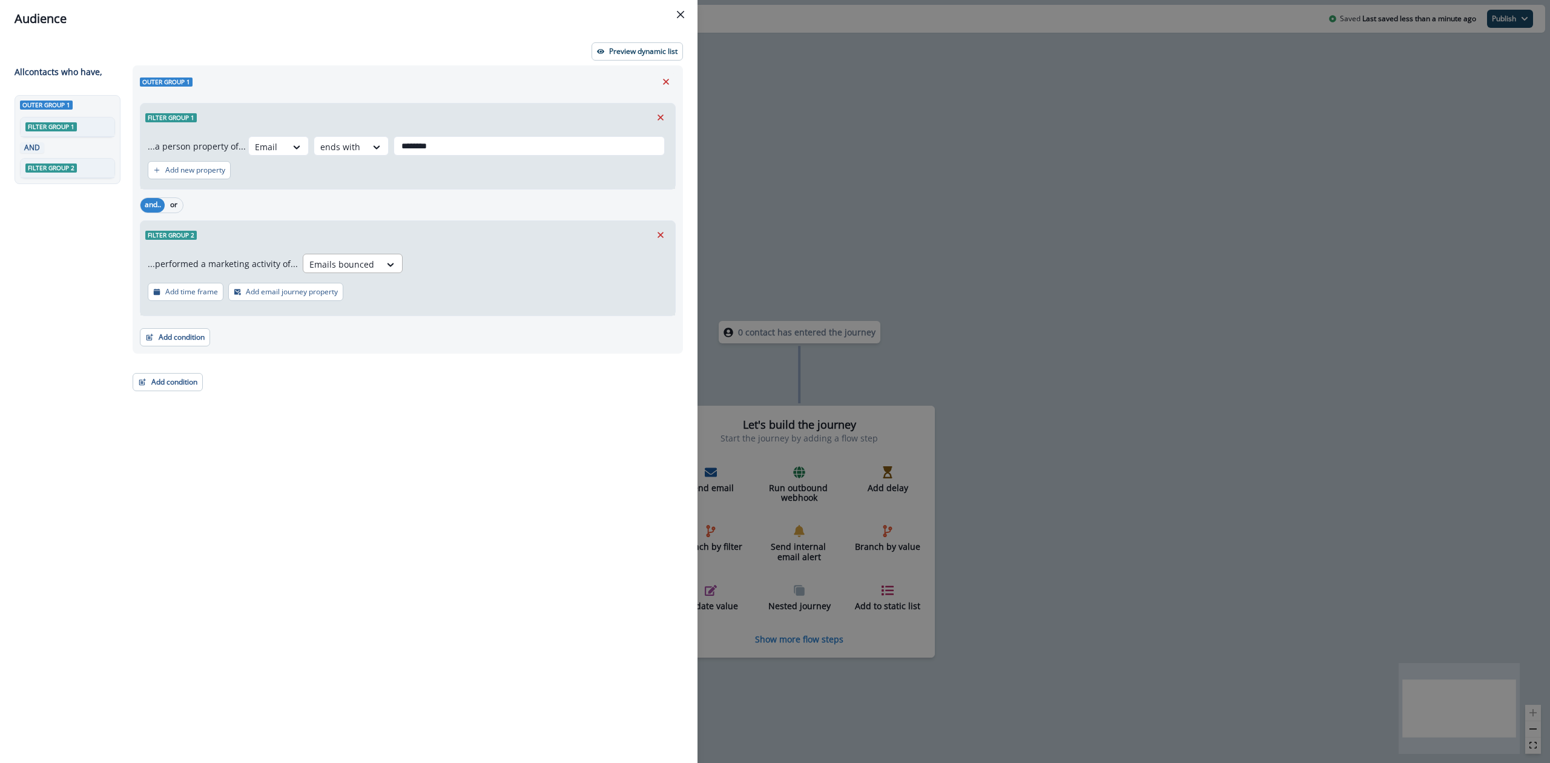
click at [343, 265] on div at bounding box center [341, 264] width 65 height 15
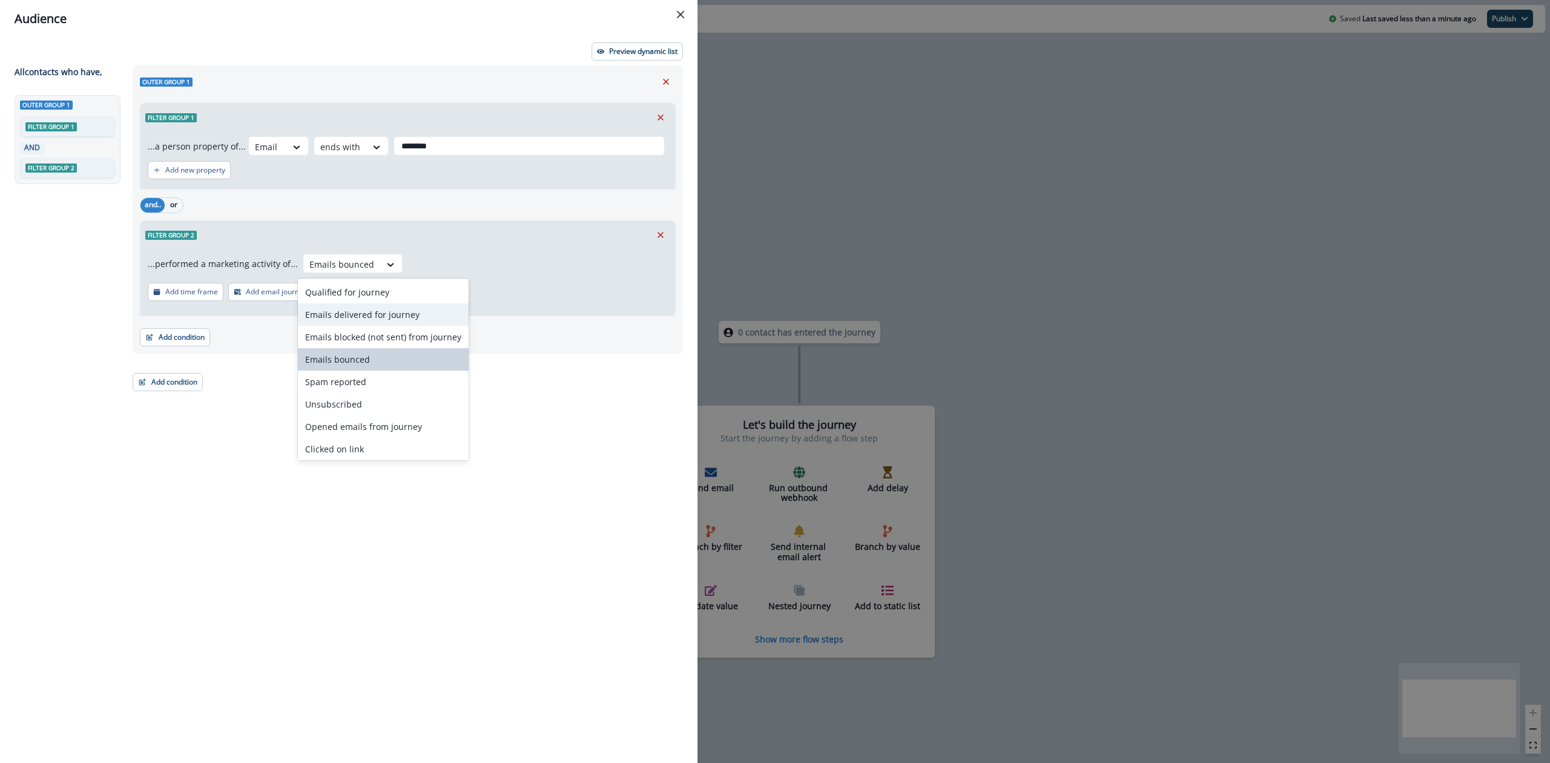
click at [366, 316] on div "Emails delivered for journey" at bounding box center [383, 314] width 171 height 22
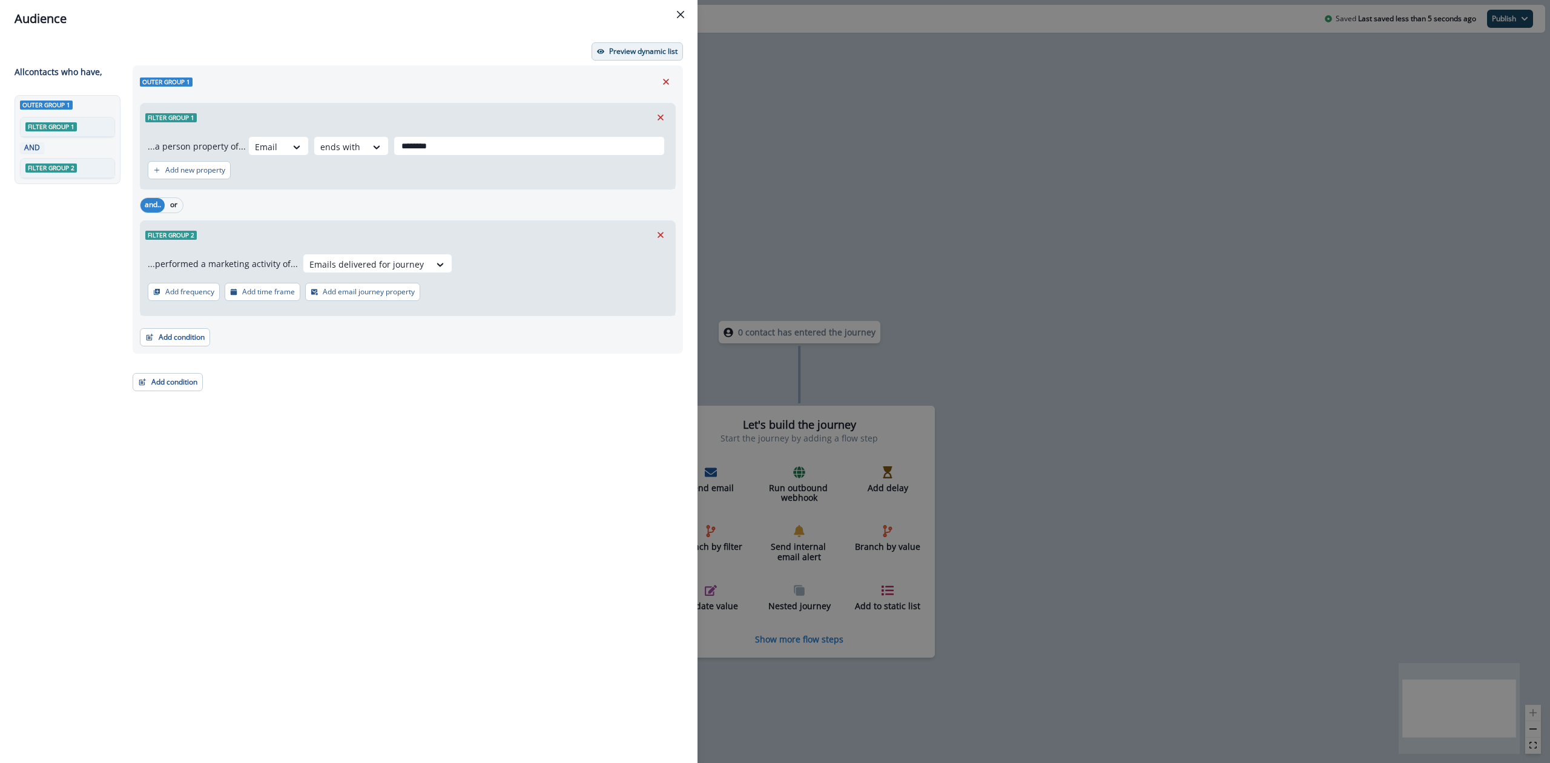
click at [609, 54] on p "Preview dynamic list" at bounding box center [643, 51] width 68 height 8
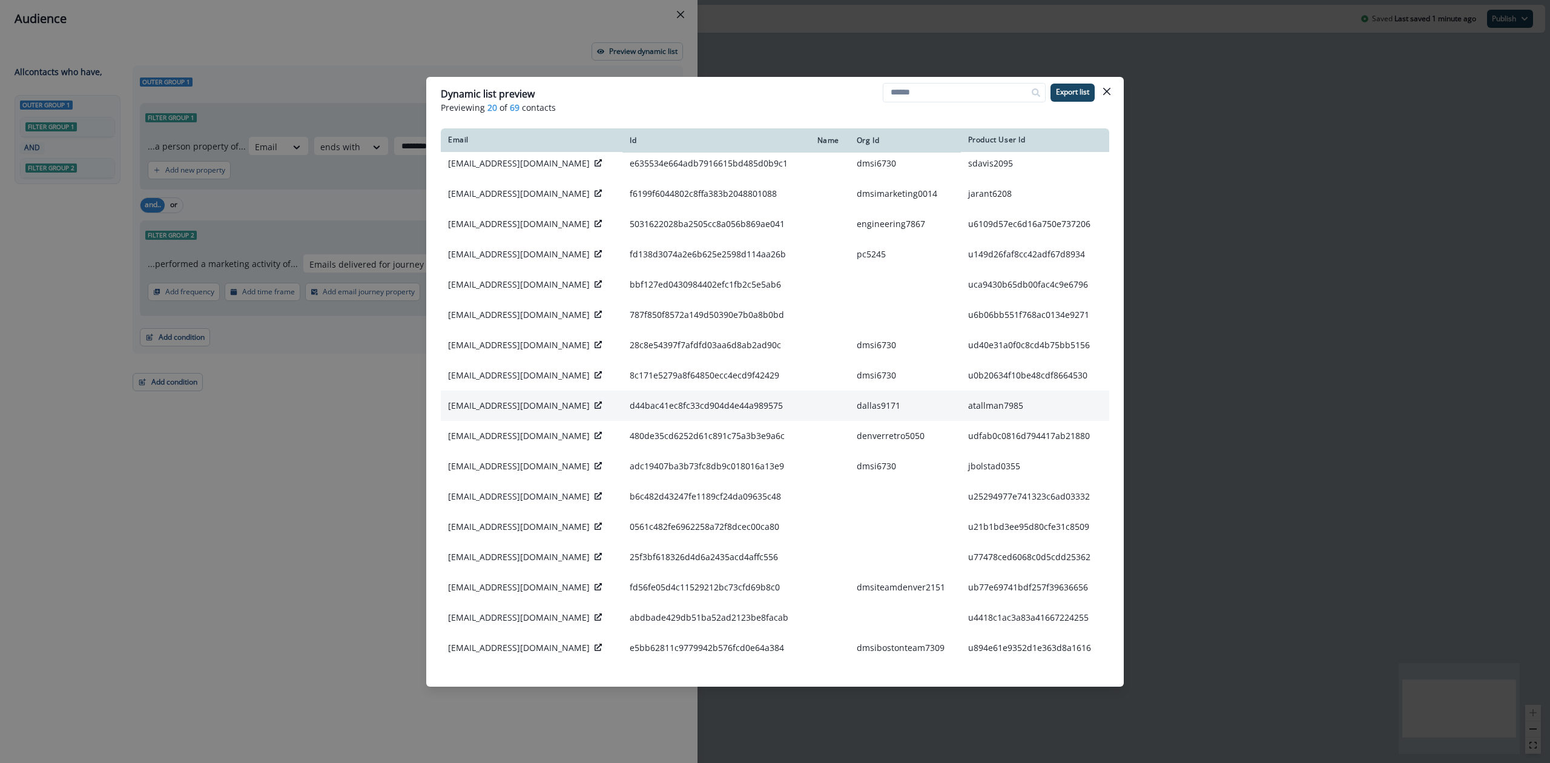
scroll to position [96, 0]
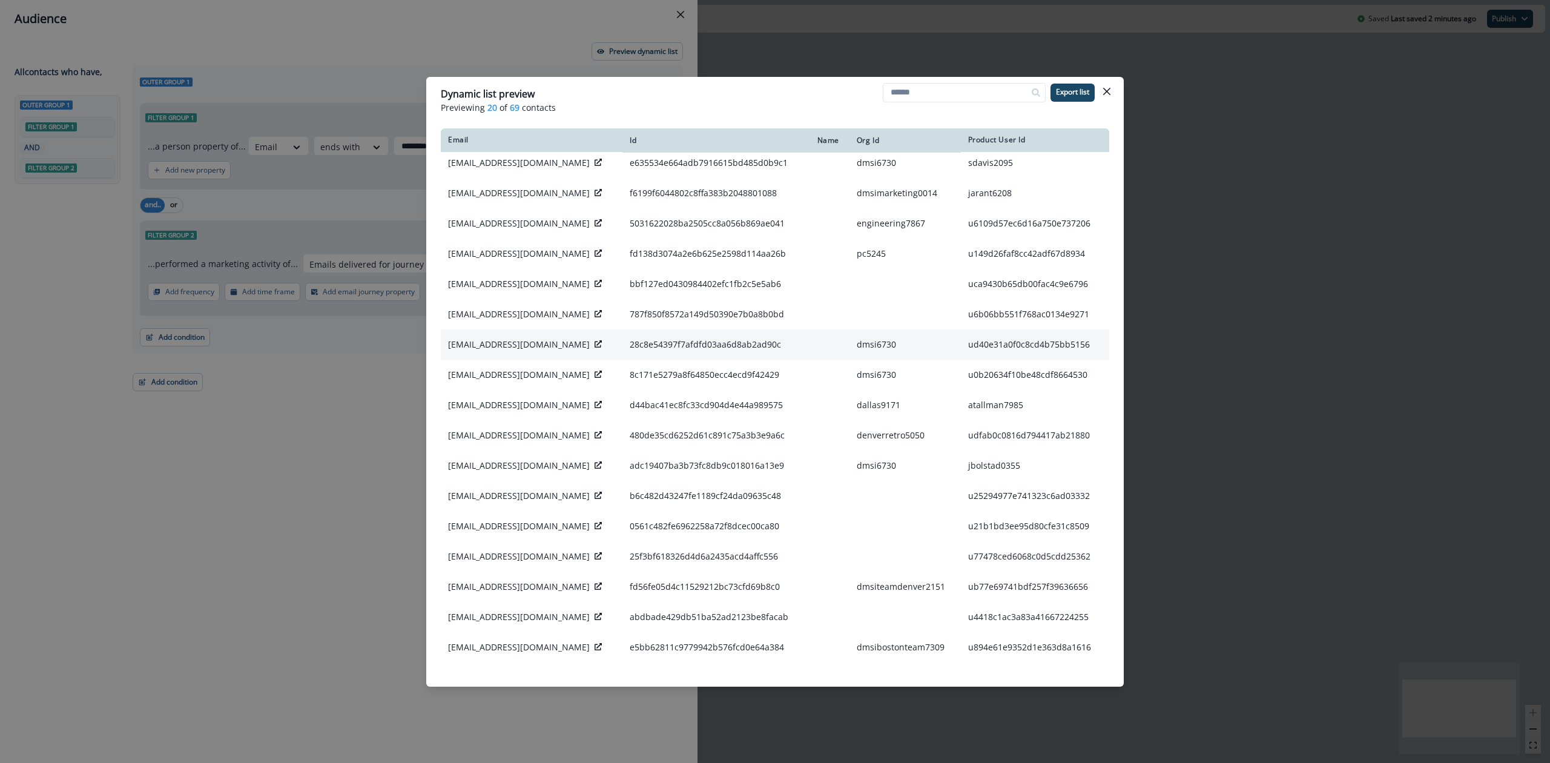
click at [595, 342] on icon at bounding box center [598, 343] width 7 height 7
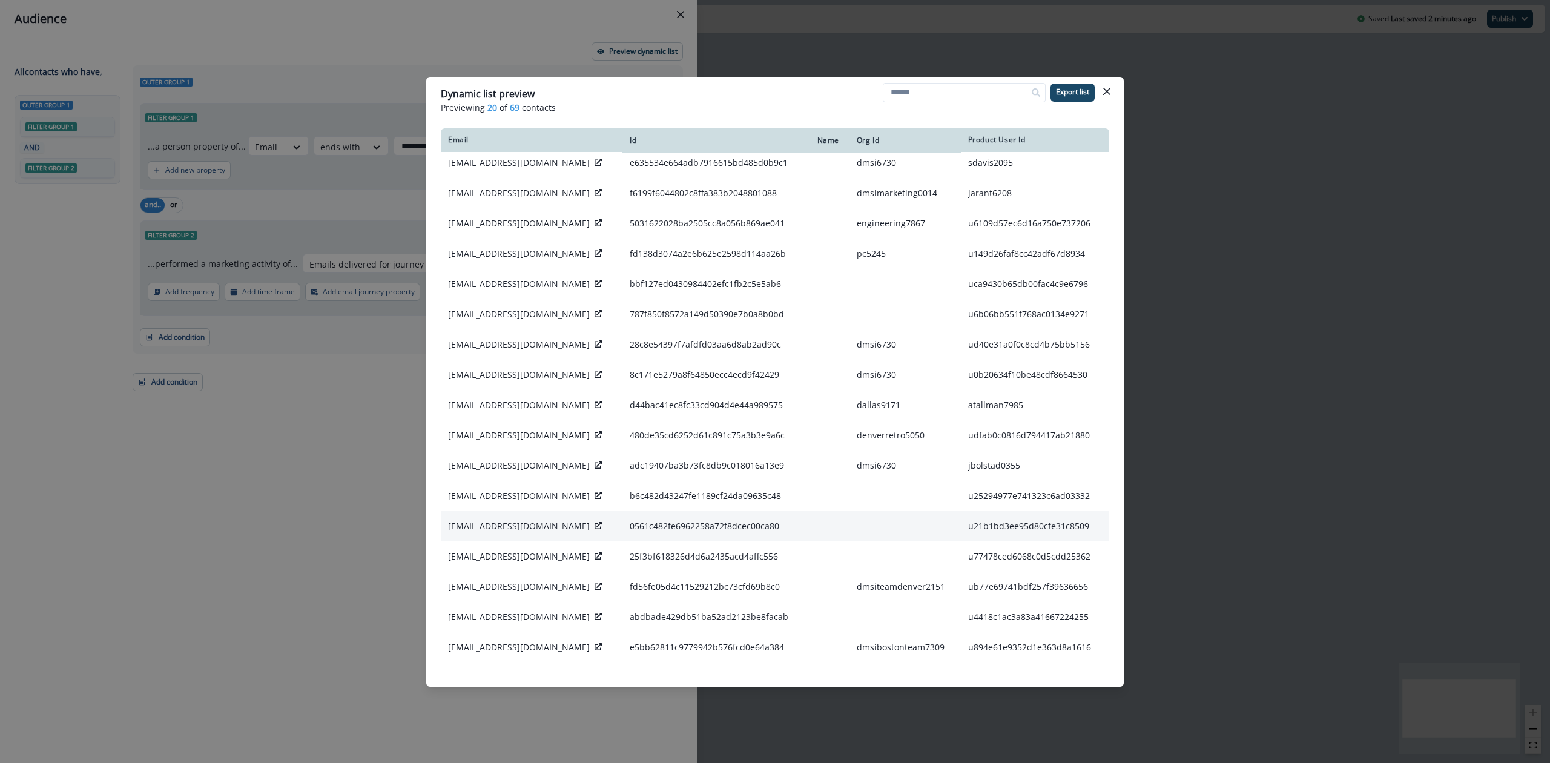
click at [595, 524] on icon at bounding box center [598, 525] width 7 height 7
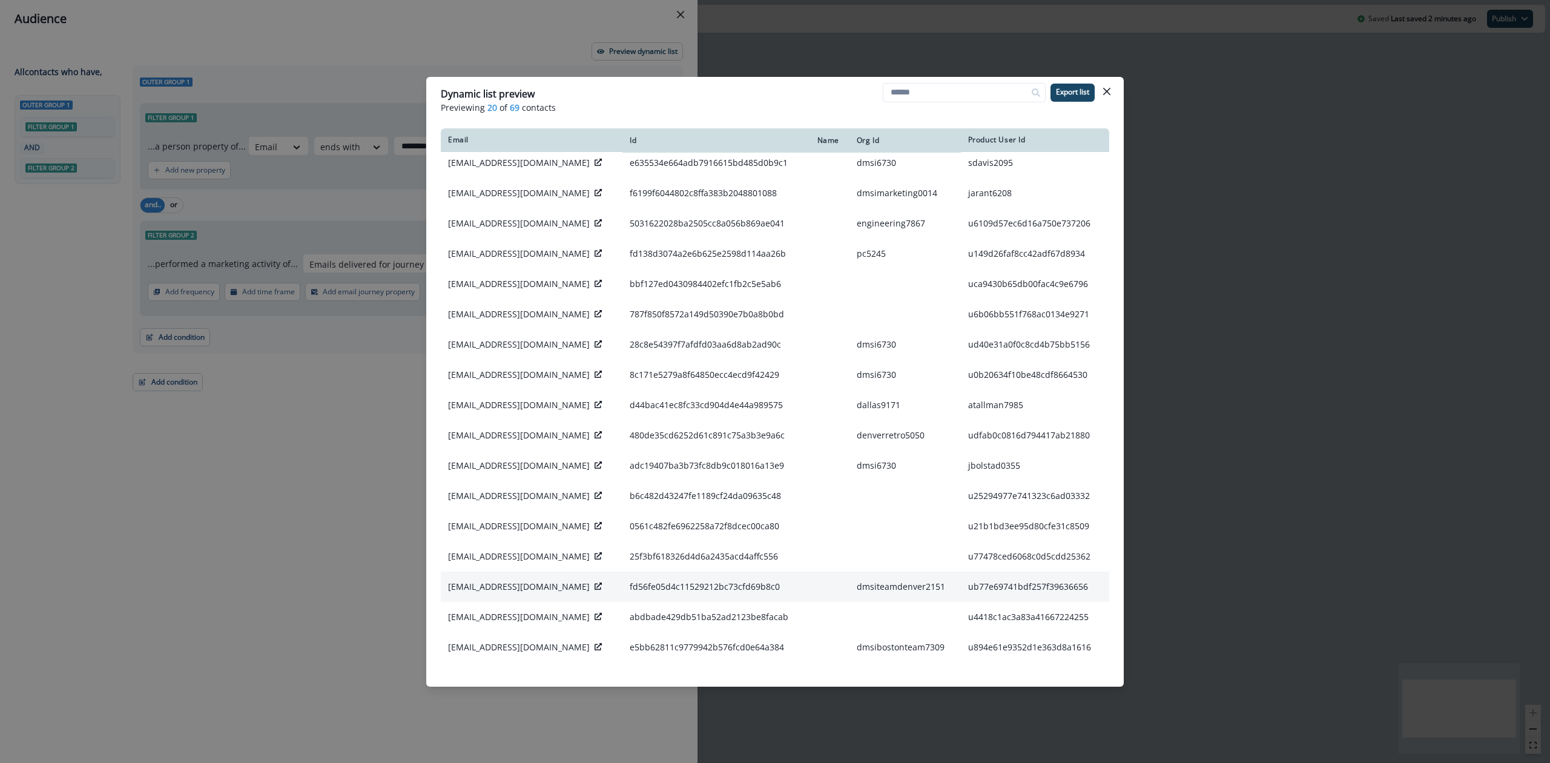
click at [595, 587] on icon at bounding box center [598, 586] width 7 height 7
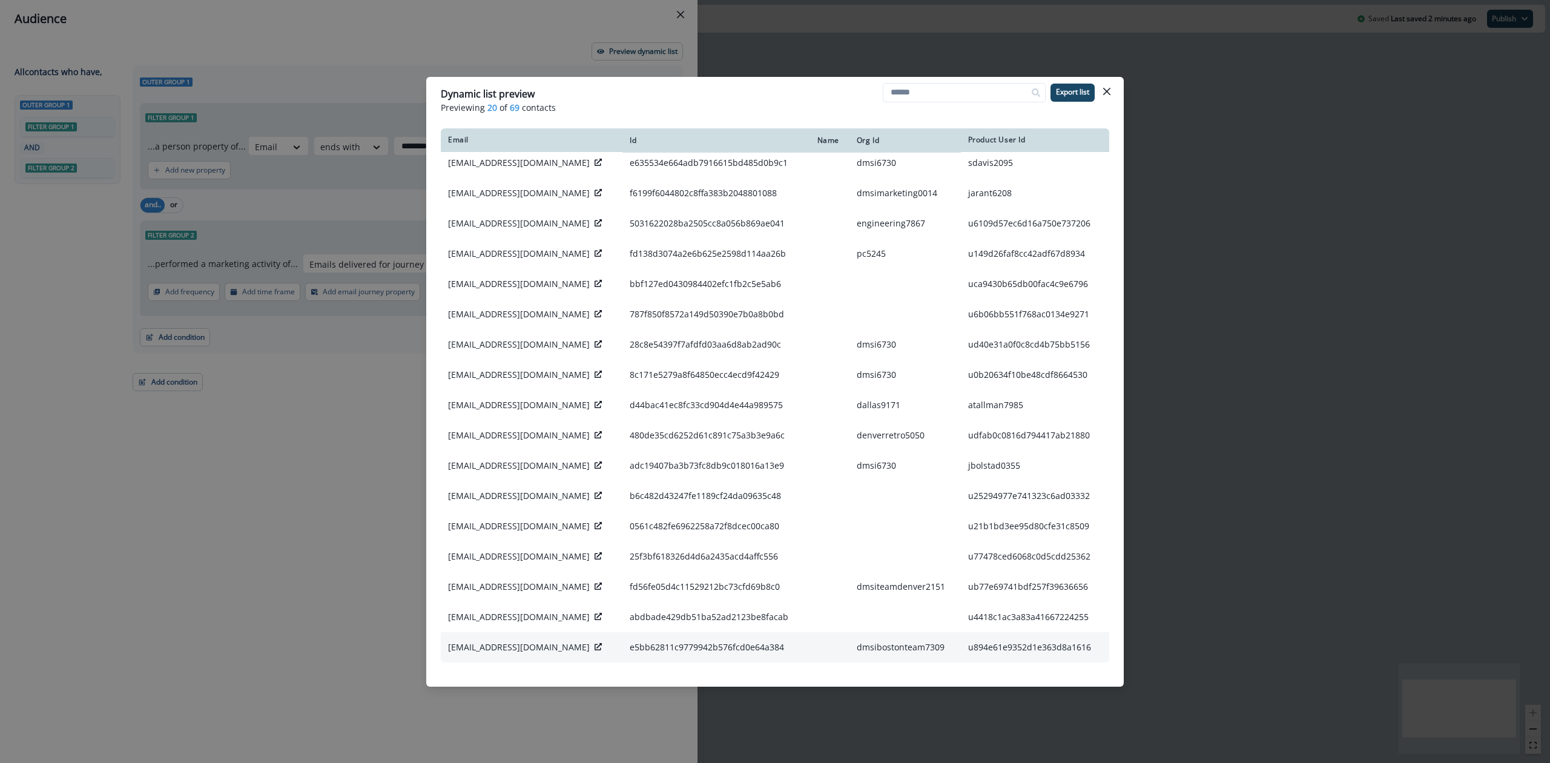
click at [595, 645] on icon at bounding box center [598, 646] width 7 height 7
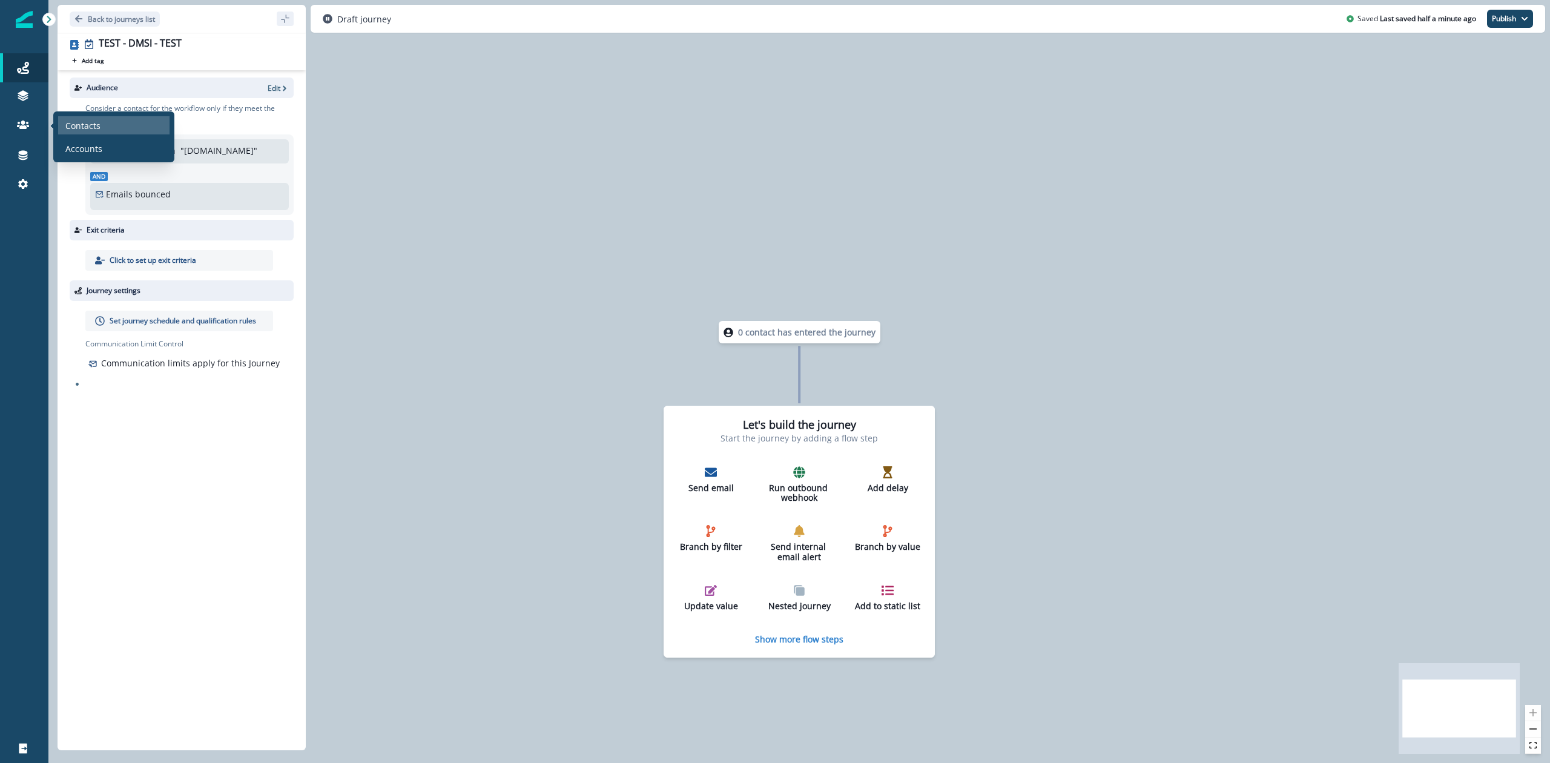
click at [76, 119] on p "Contacts" at bounding box center [82, 125] width 35 height 13
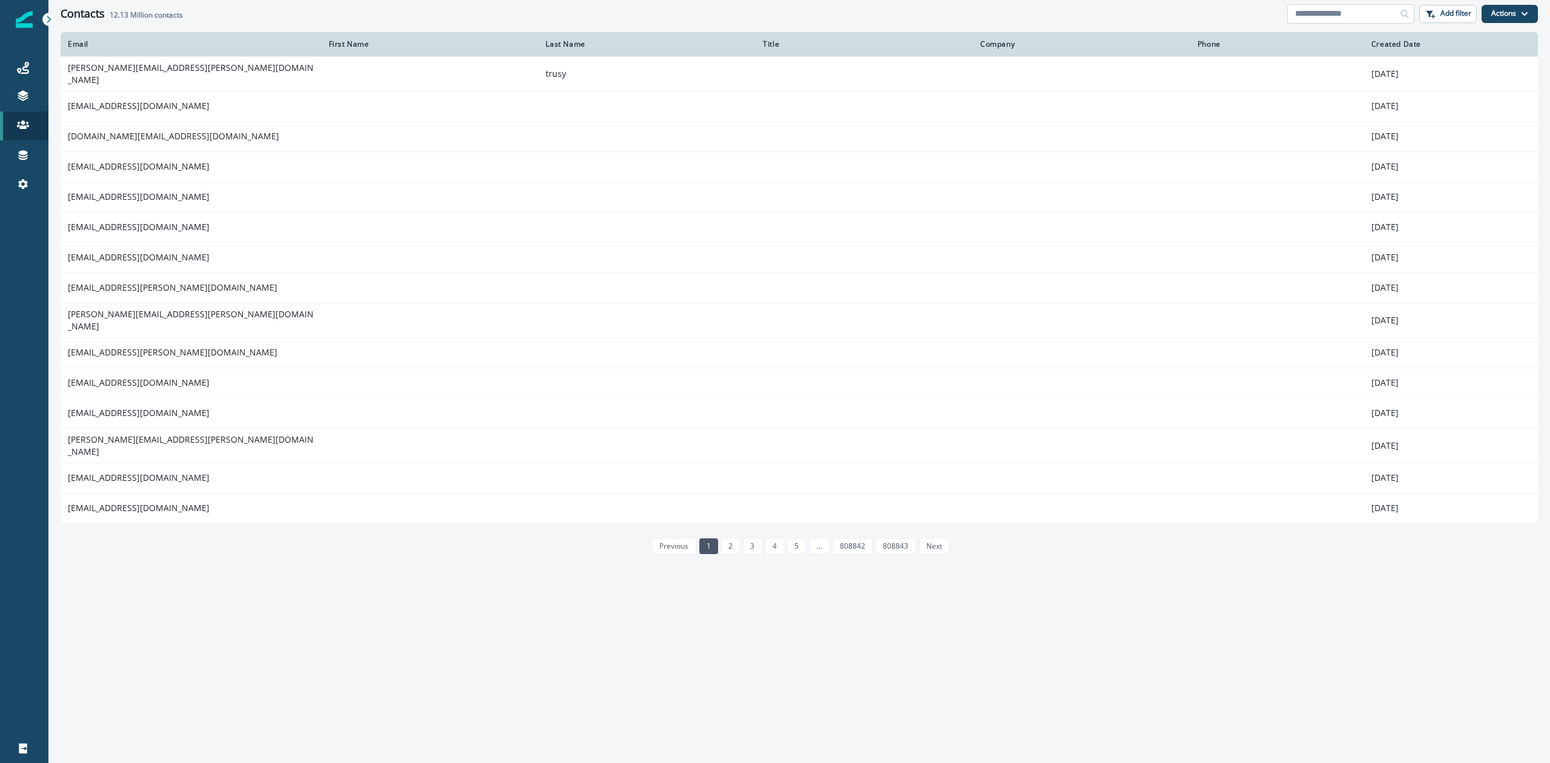
click at [1333, 15] on input at bounding box center [1350, 13] width 127 height 19
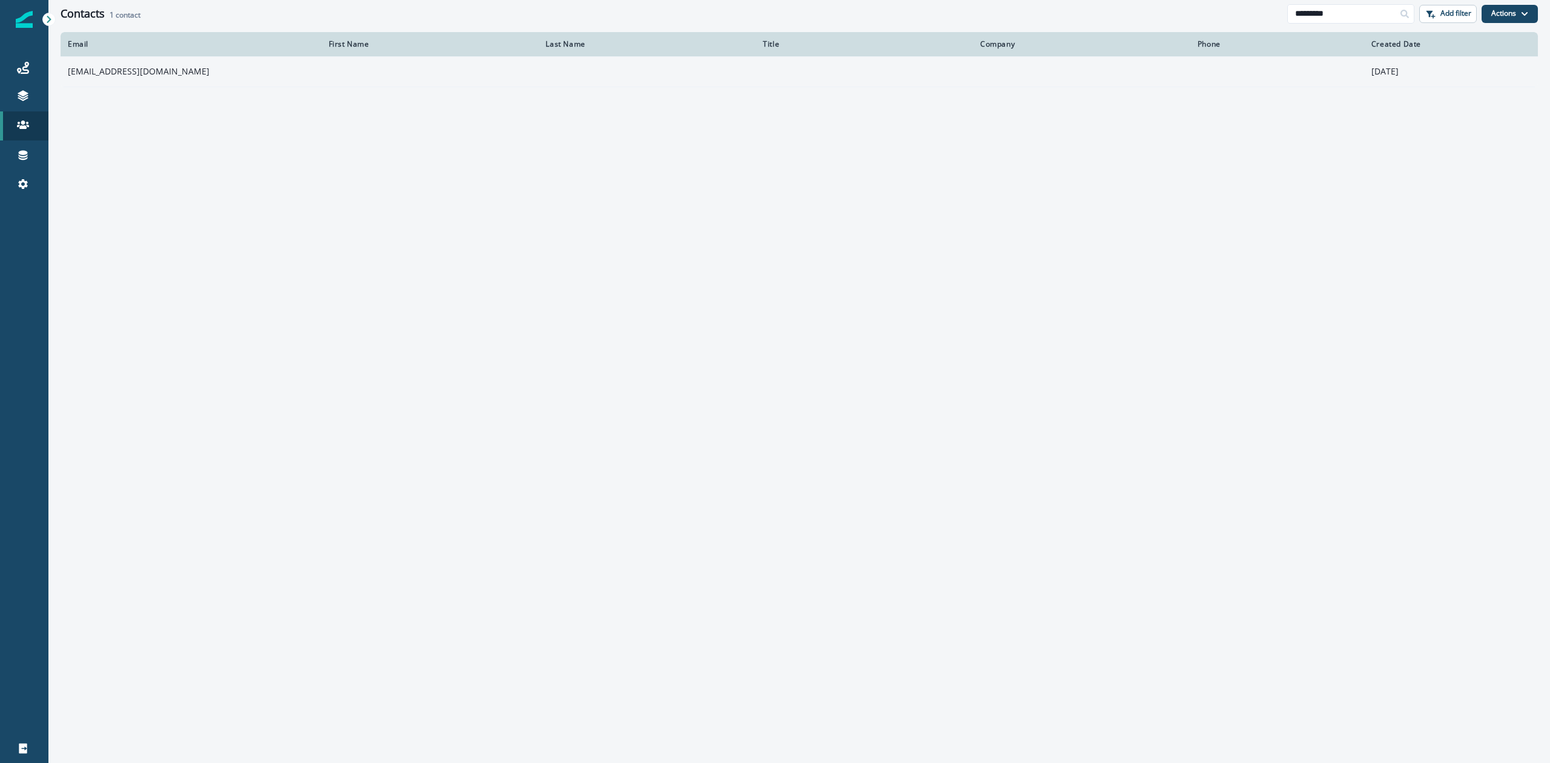
type input "*********"
click at [105, 64] on td "nray@dmsi.com" at bounding box center [191, 71] width 261 height 30
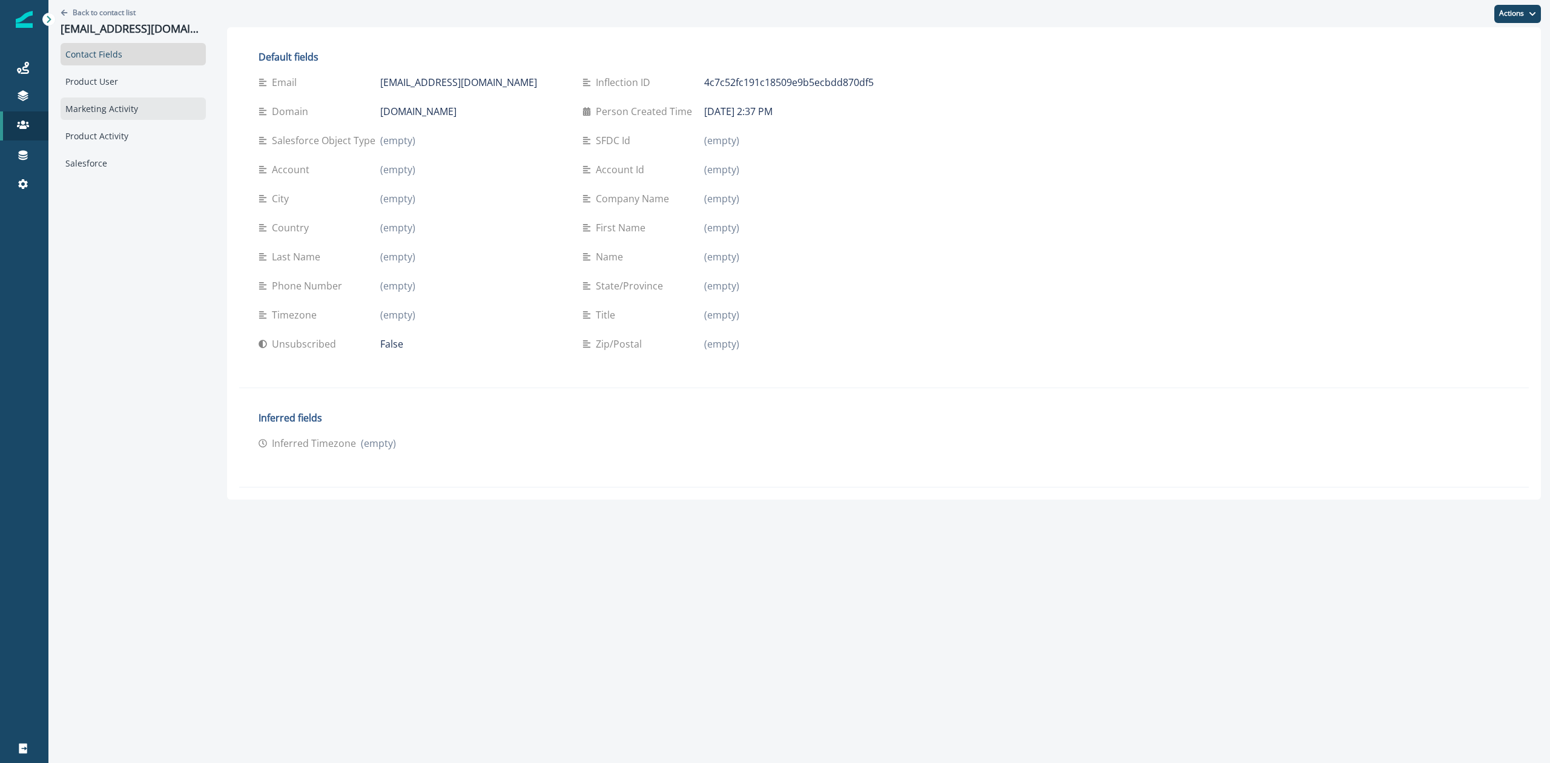
click at [119, 105] on div "Marketing Activity" at bounding box center [133, 108] width 145 height 22
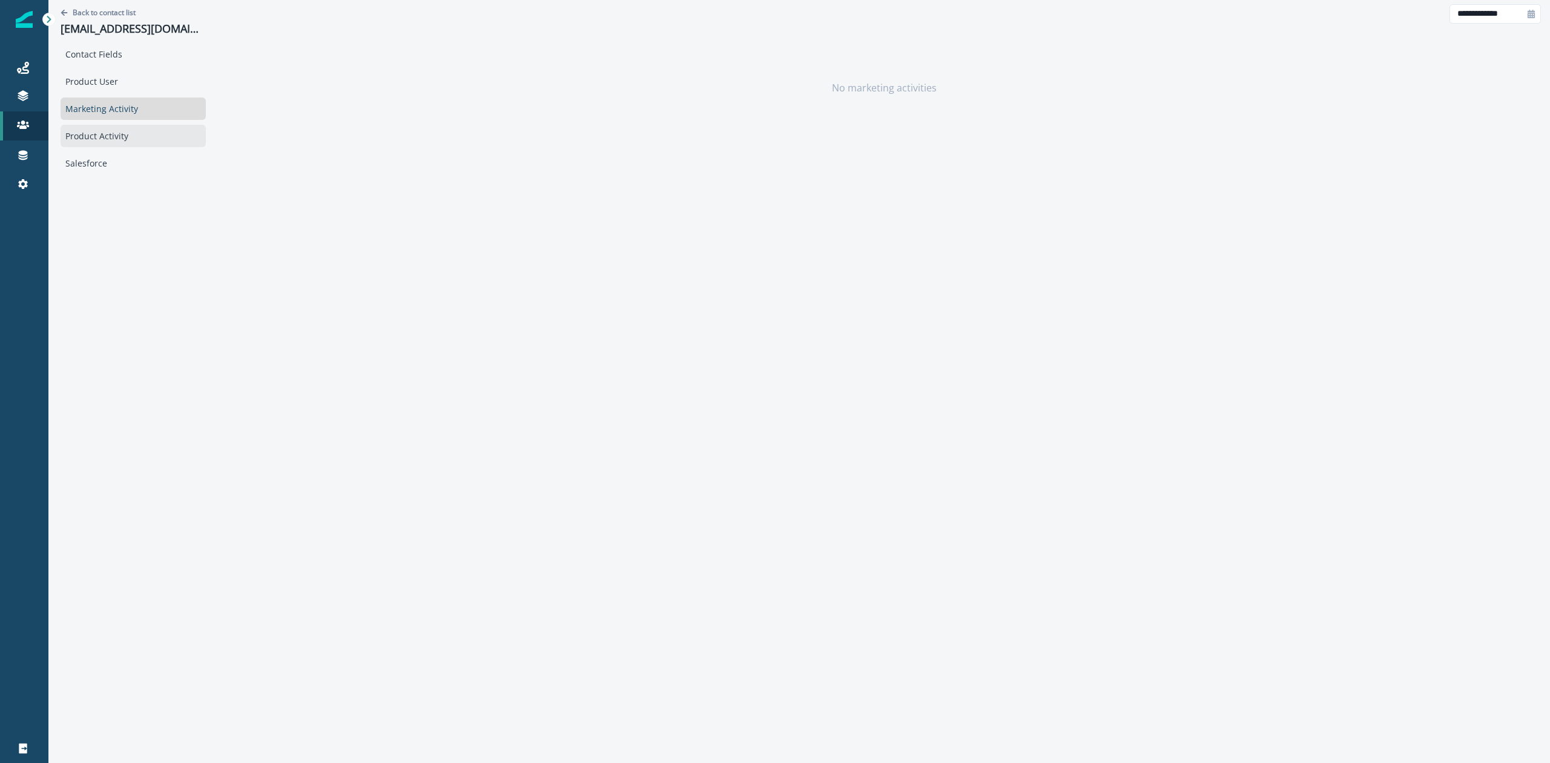
click at [113, 139] on div "Product Activity" at bounding box center [133, 136] width 145 height 22
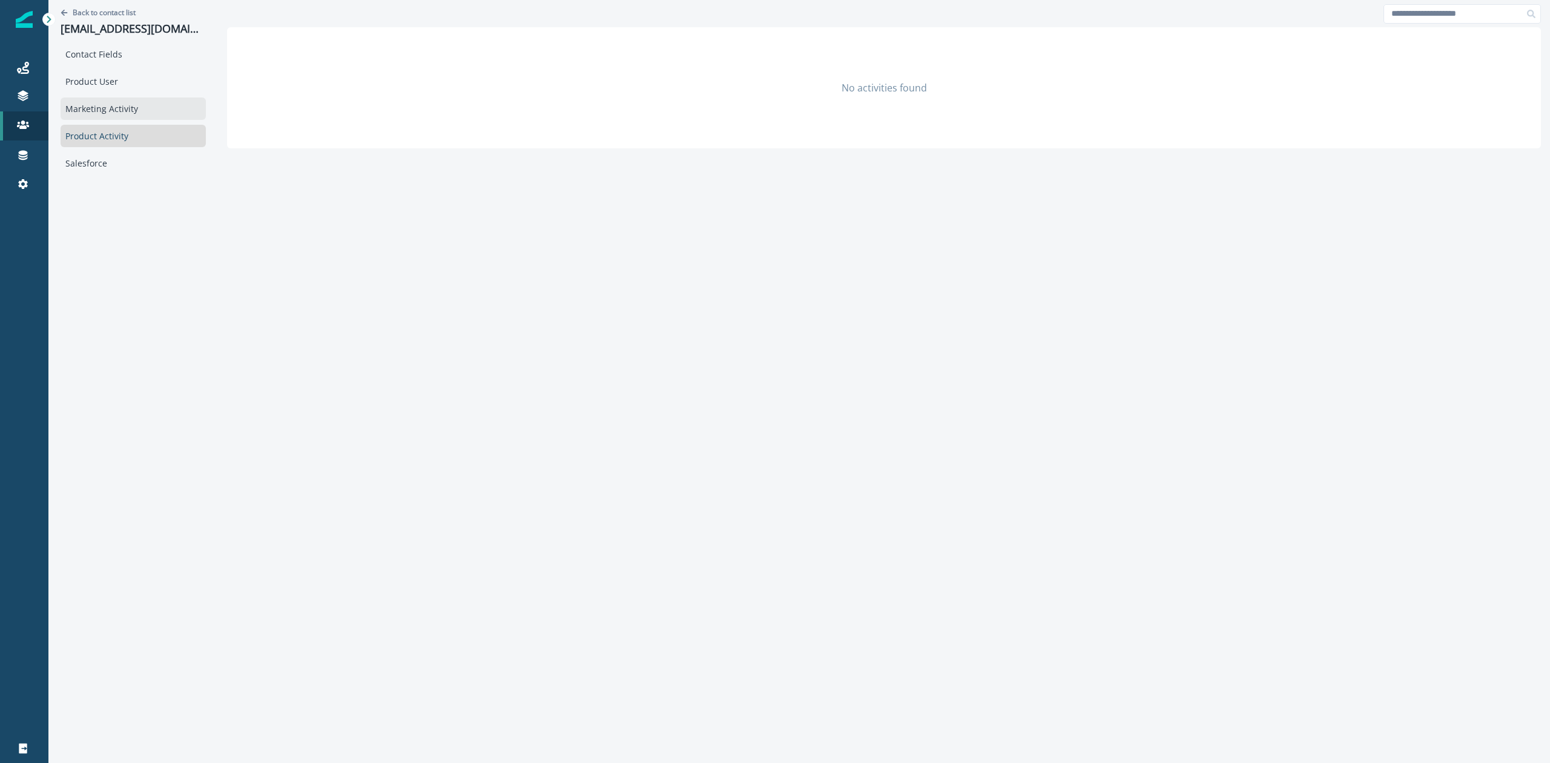
click at [103, 102] on div "Marketing Activity" at bounding box center [133, 108] width 145 height 22
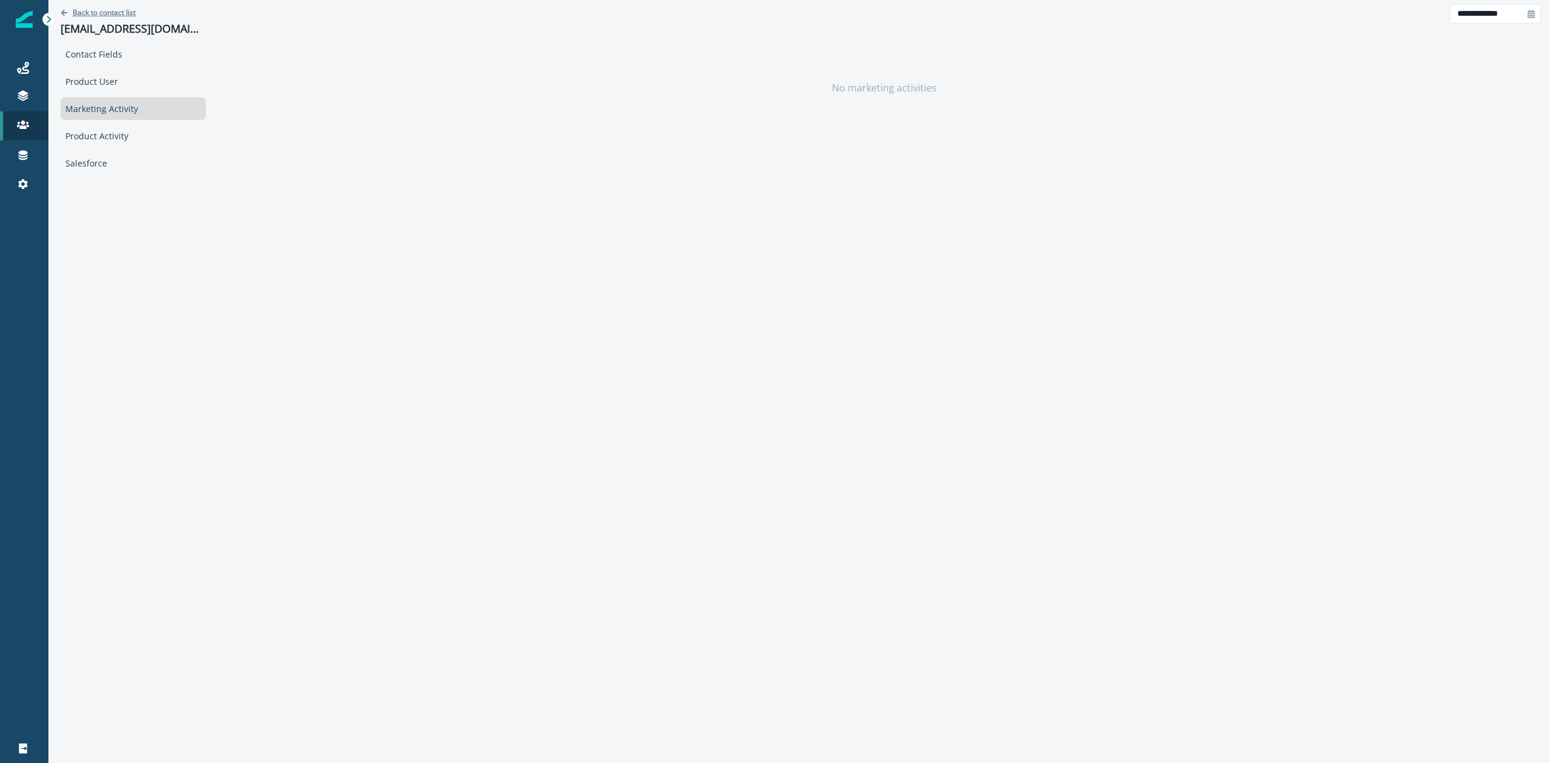
click at [76, 10] on p "Back to contact list" at bounding box center [104, 12] width 63 height 10
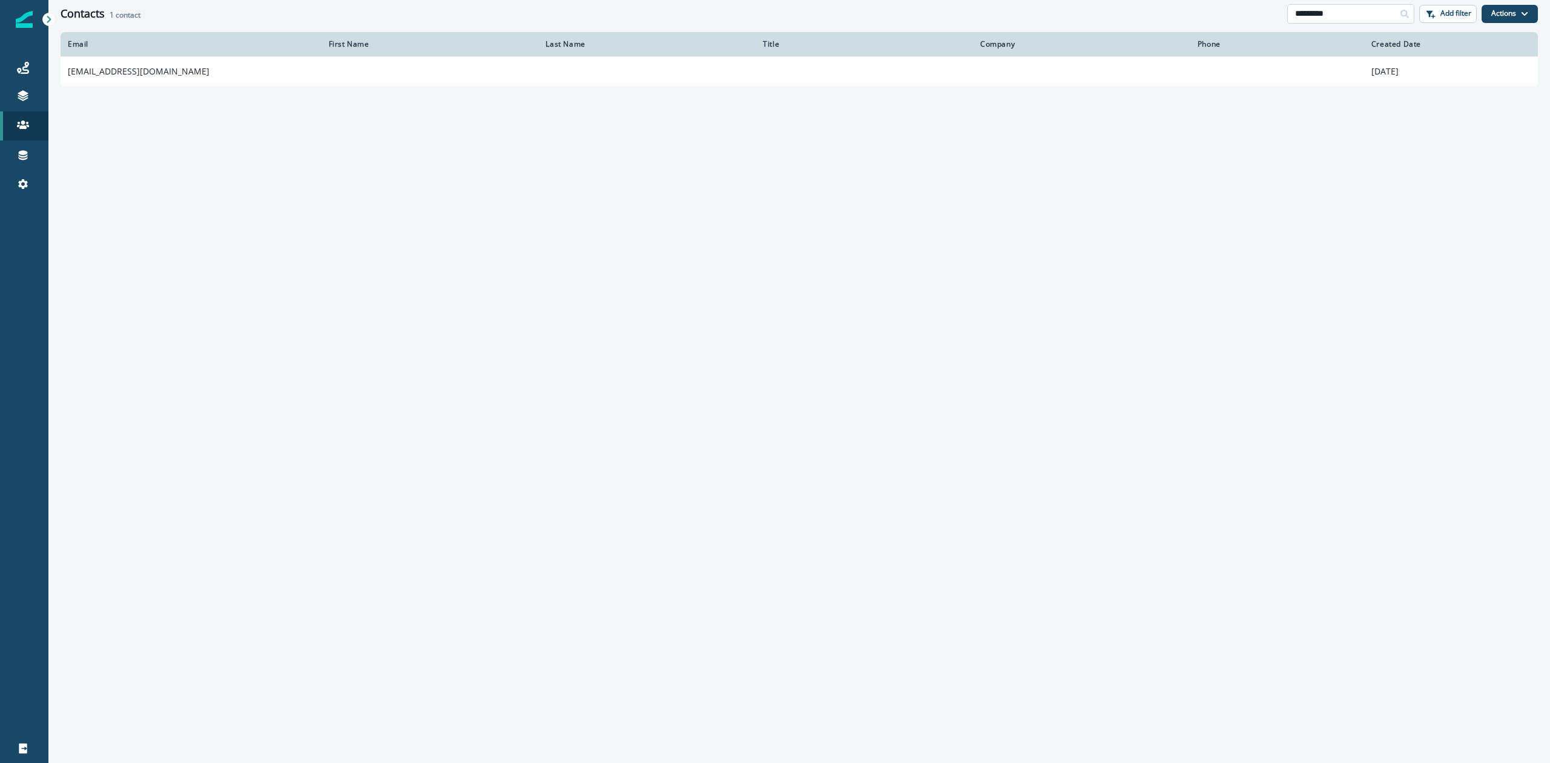
click at [1355, 13] on input "*********" at bounding box center [1350, 13] width 127 height 19
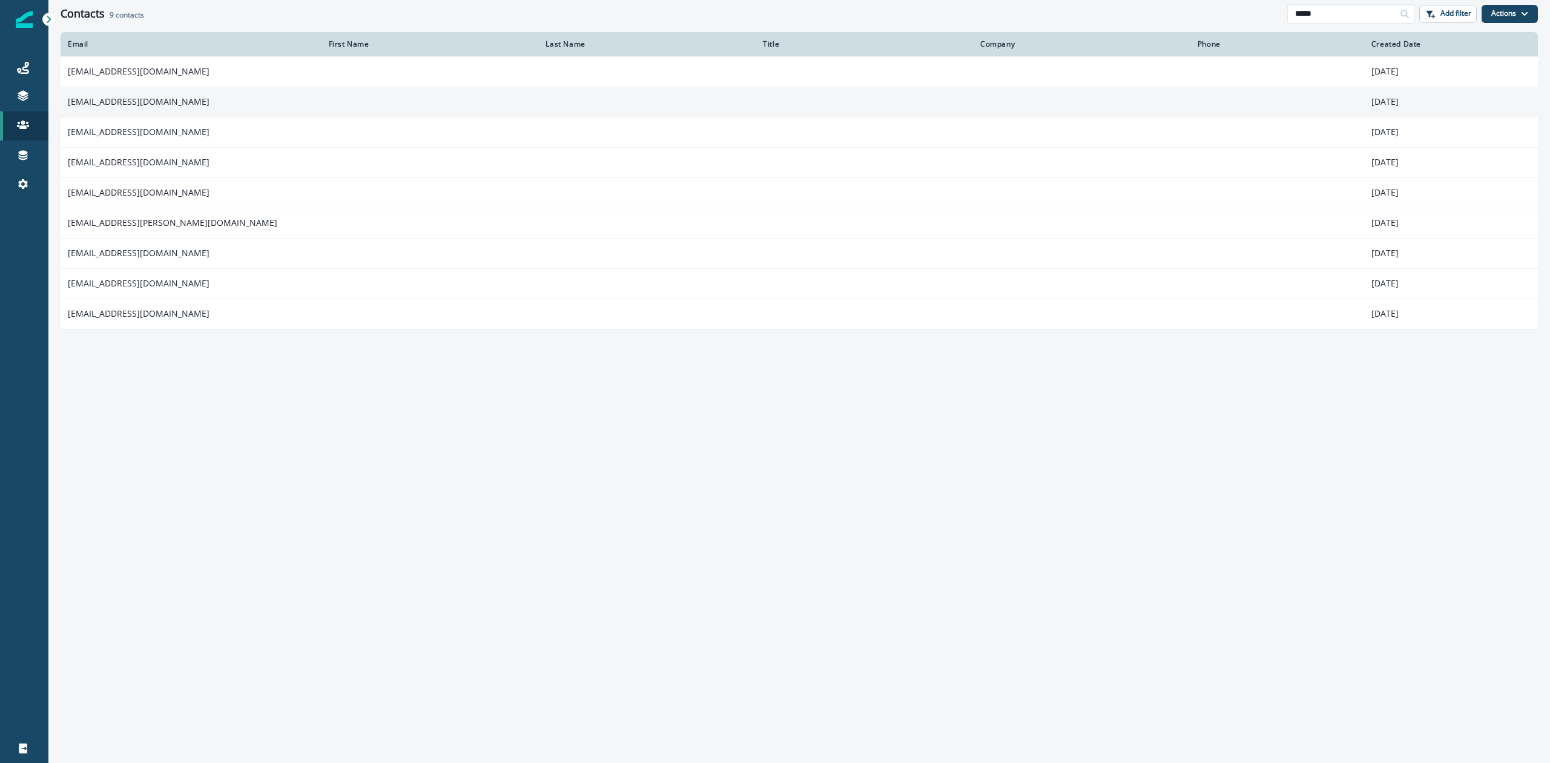
type input "*****"
click at [196, 98] on td "svonderharr@dmsi.com" at bounding box center [191, 102] width 261 height 30
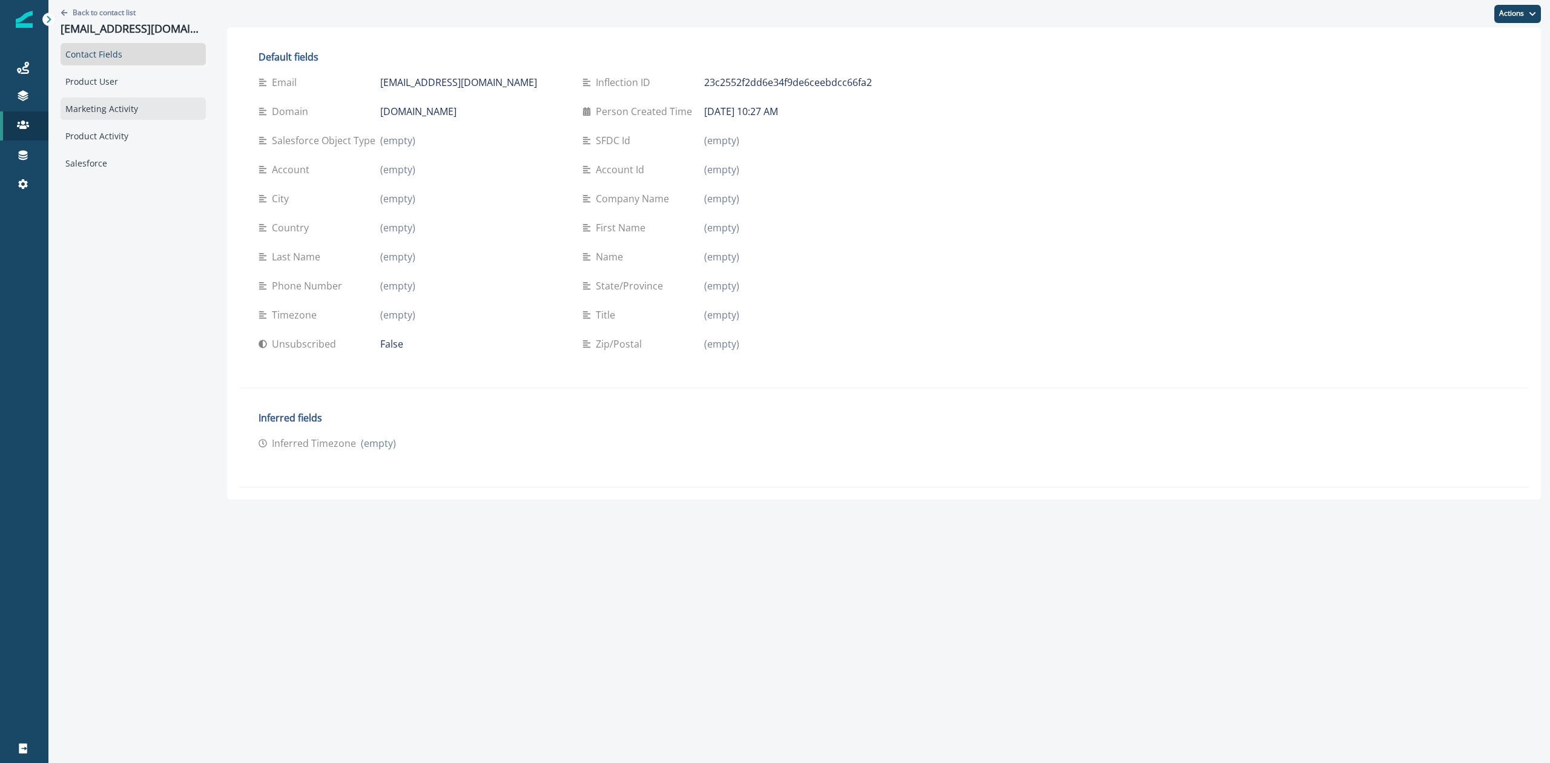
click at [136, 102] on div "Marketing Activity" at bounding box center [133, 108] width 145 height 22
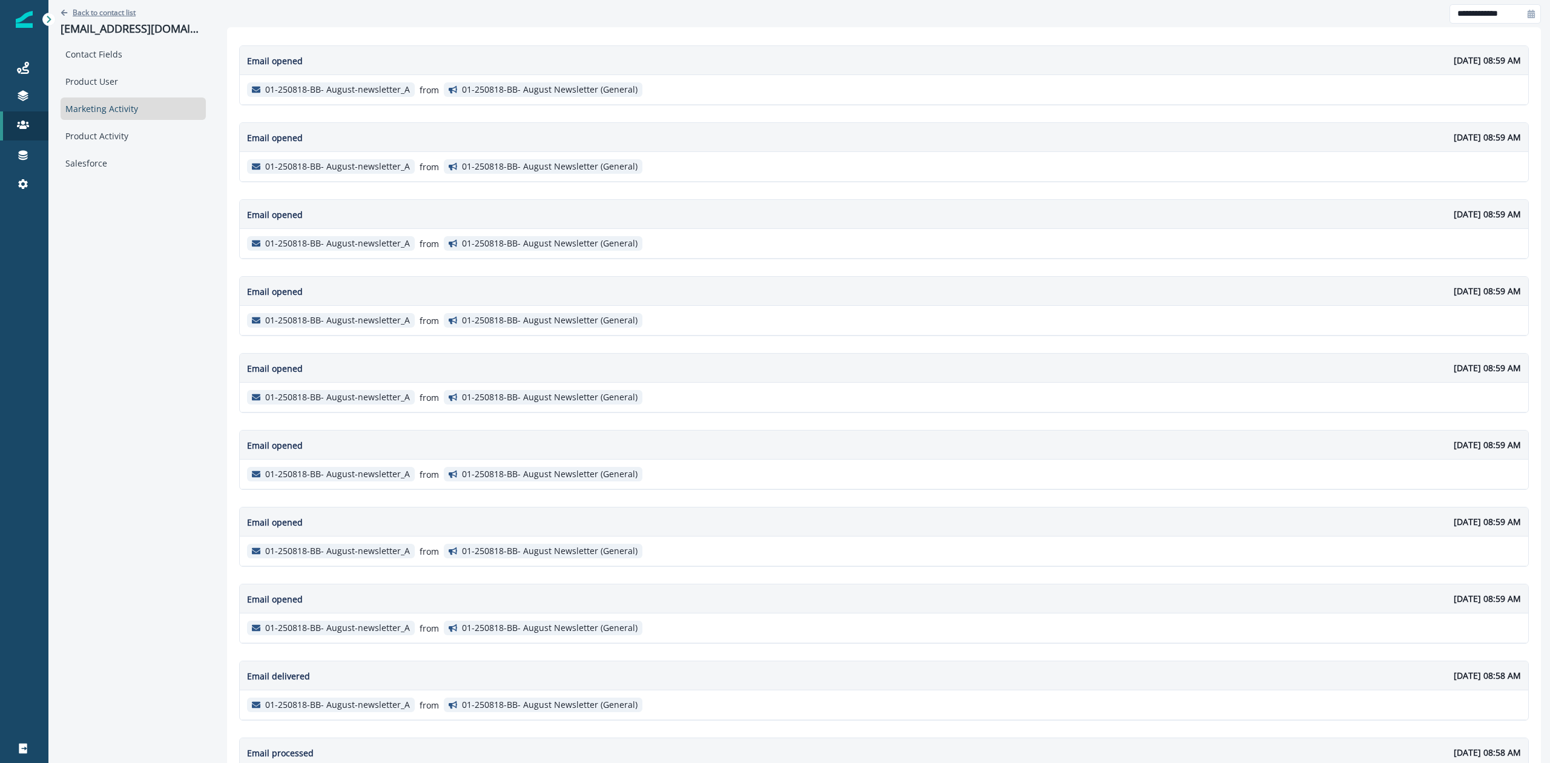
click at [75, 13] on p "Back to contact list" at bounding box center [104, 12] width 63 height 10
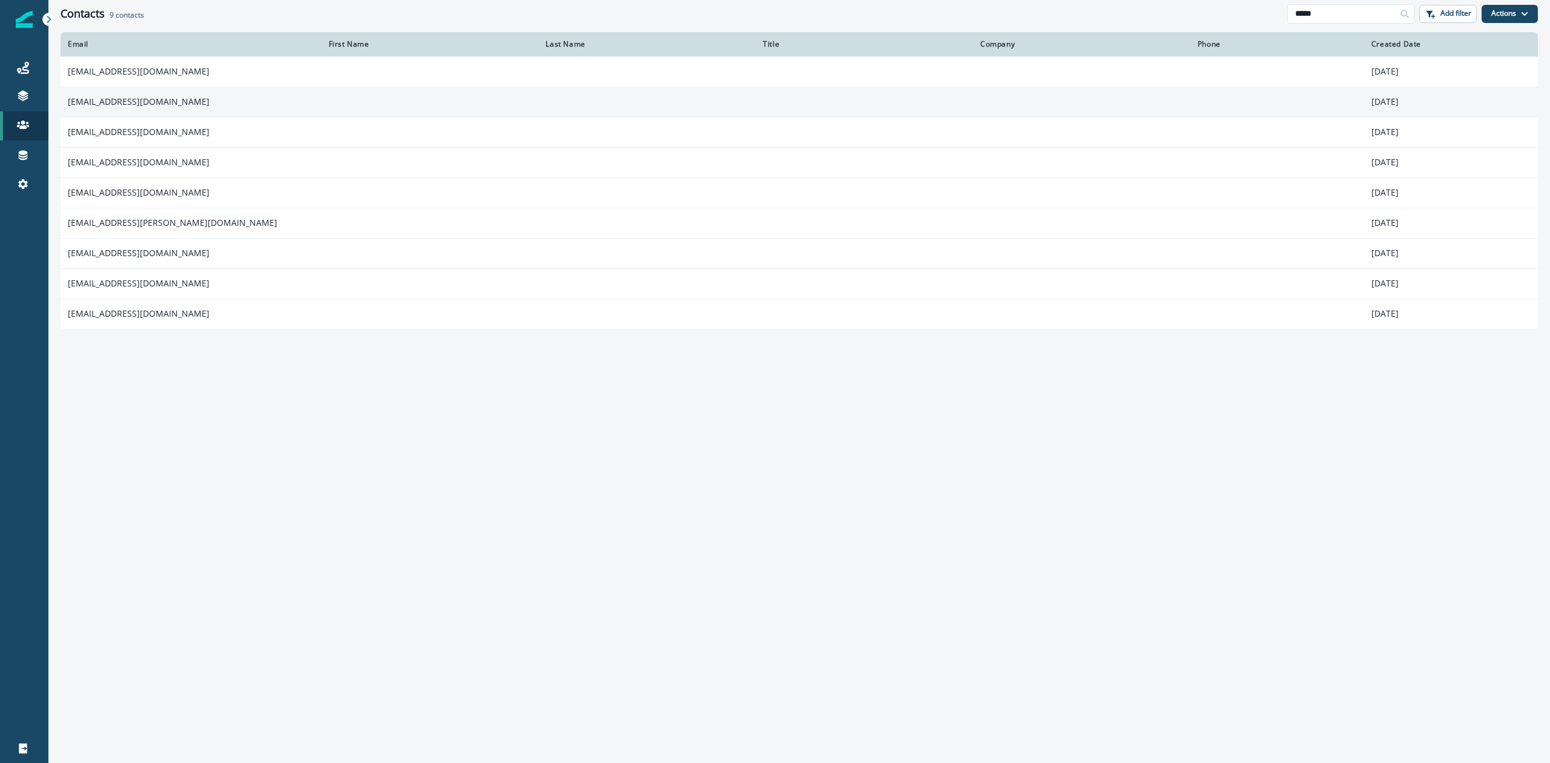
click at [151, 101] on td "svonderharr@dmsi.com" at bounding box center [191, 102] width 261 height 30
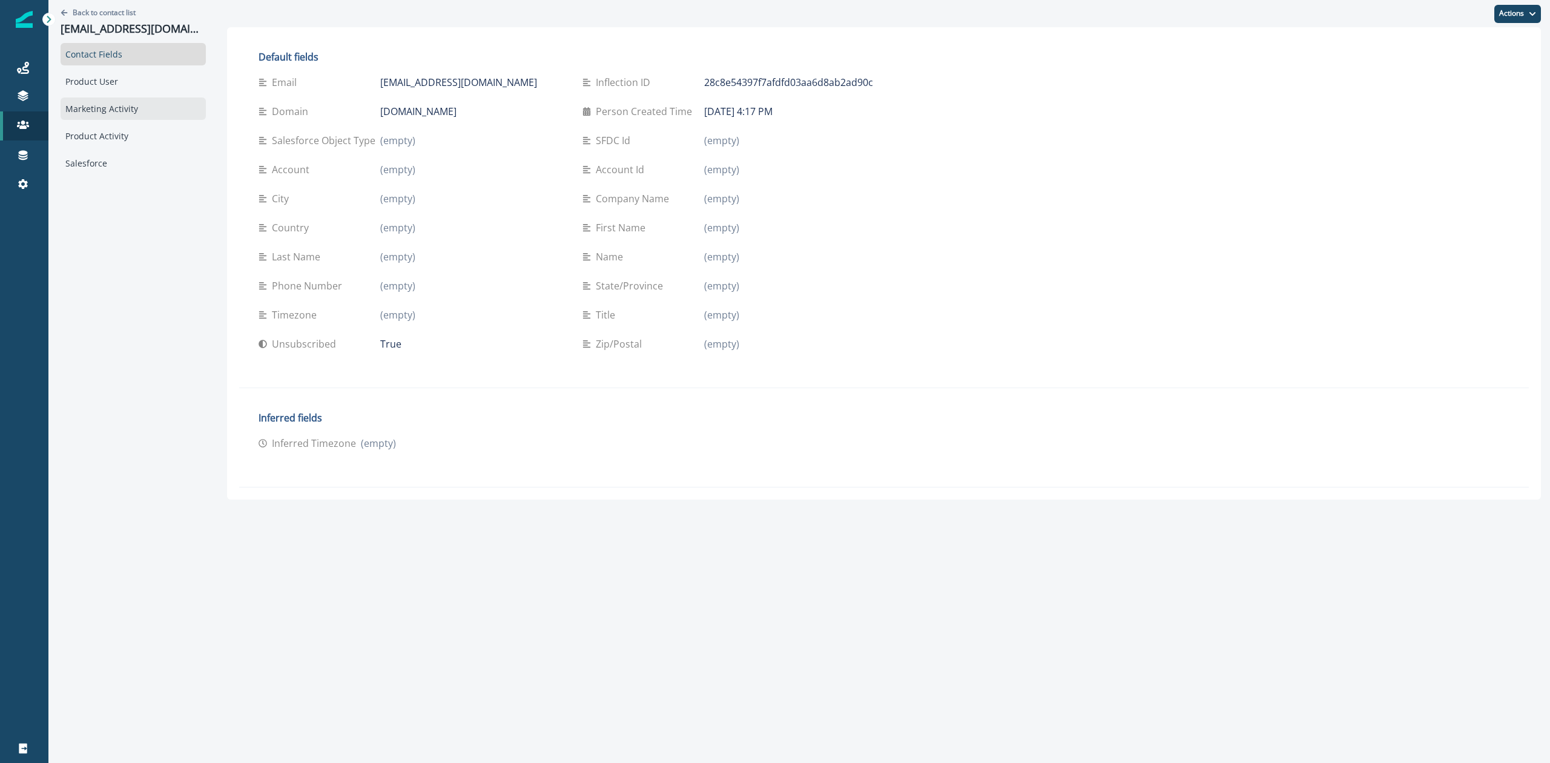
click at [119, 107] on div "Marketing Activity" at bounding box center [133, 108] width 145 height 22
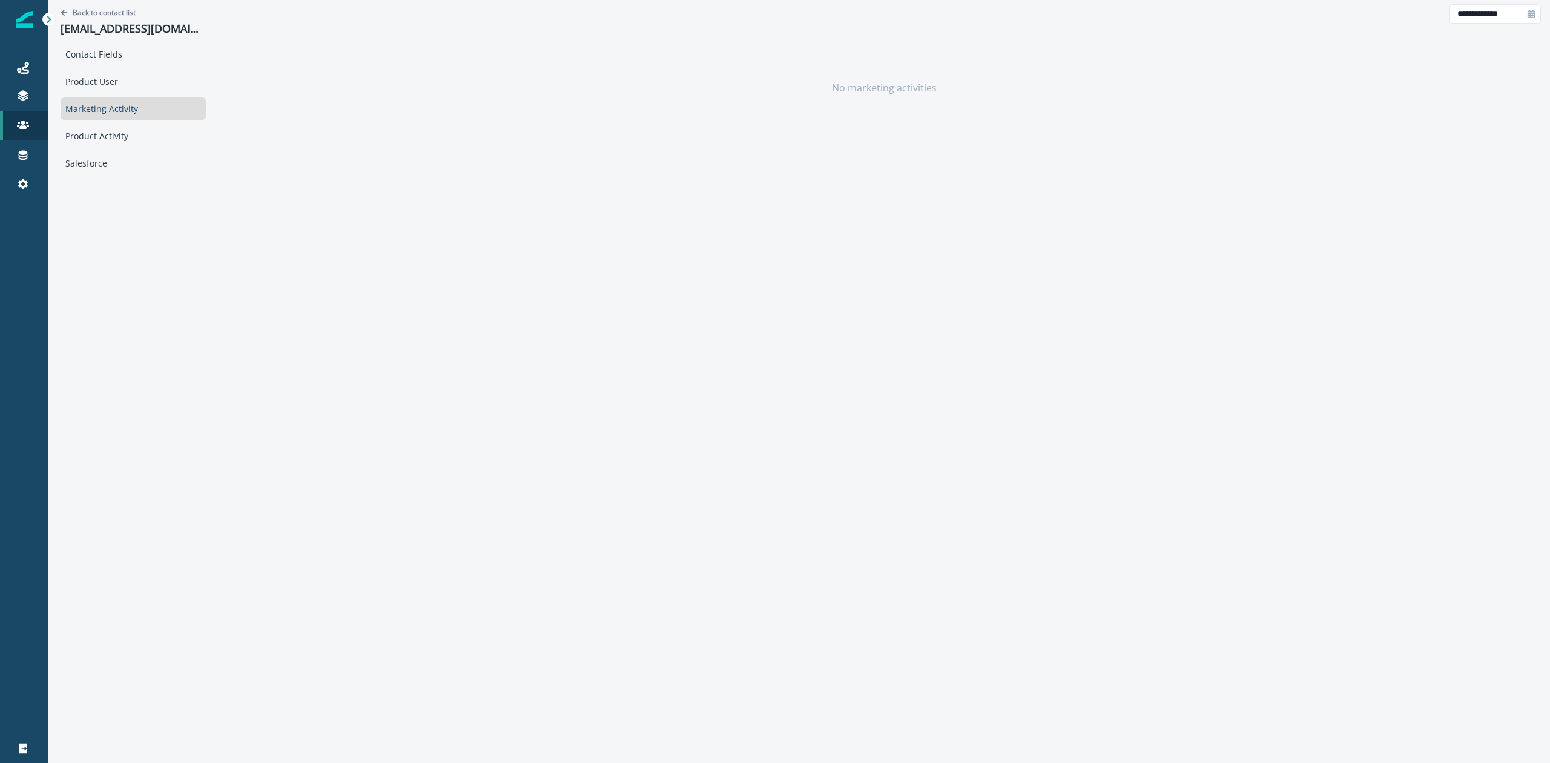
click at [97, 12] on p "Back to contact list" at bounding box center [104, 12] width 63 height 10
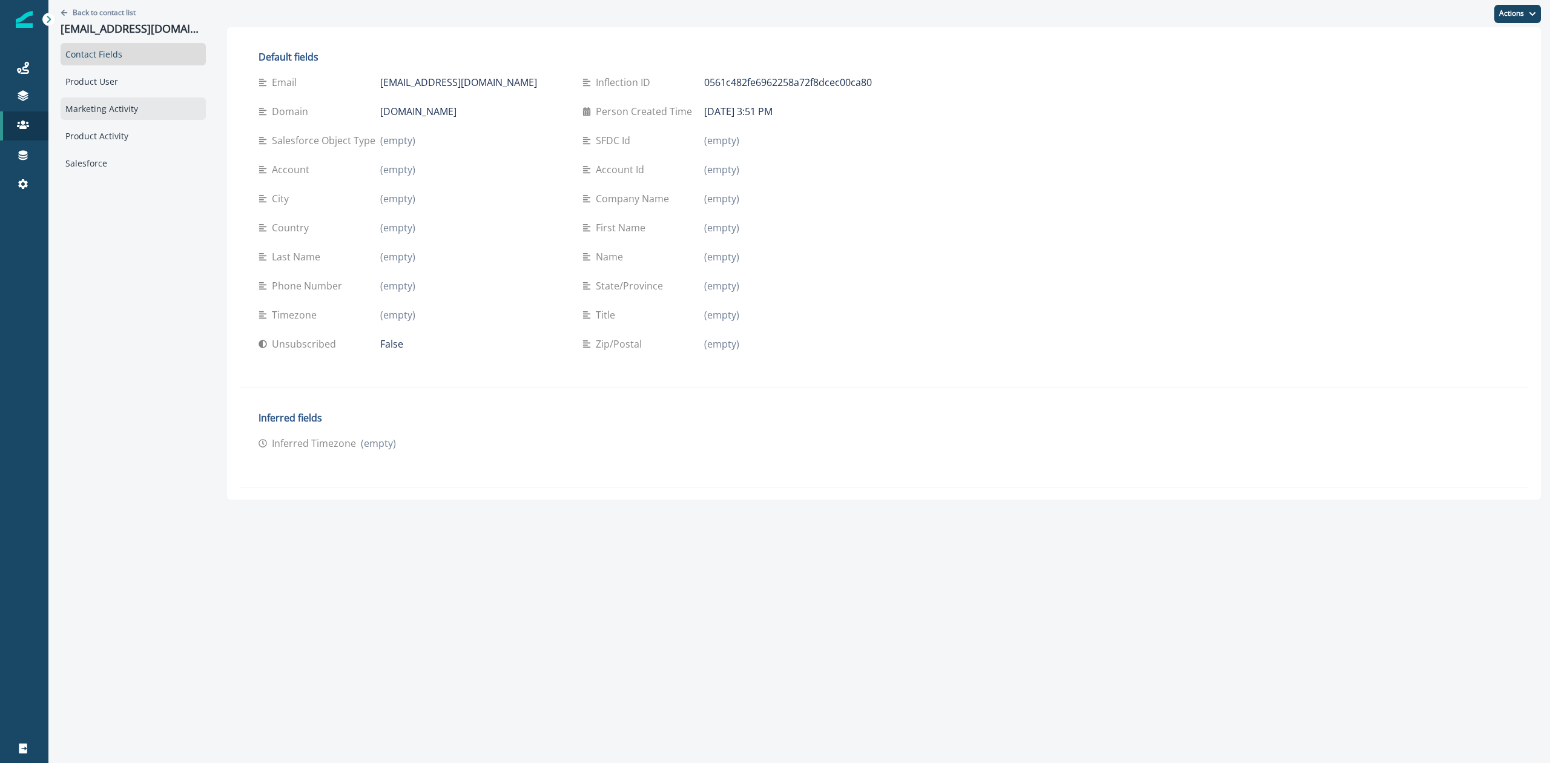
click at [116, 113] on div "Marketing Activity" at bounding box center [133, 108] width 145 height 22
click at [136, 102] on div "Marketing Activity" at bounding box center [133, 108] width 145 height 22
click at [132, 105] on div "Marketing Activity" at bounding box center [133, 108] width 145 height 22
